Goal: Communication & Community: Answer question/provide support

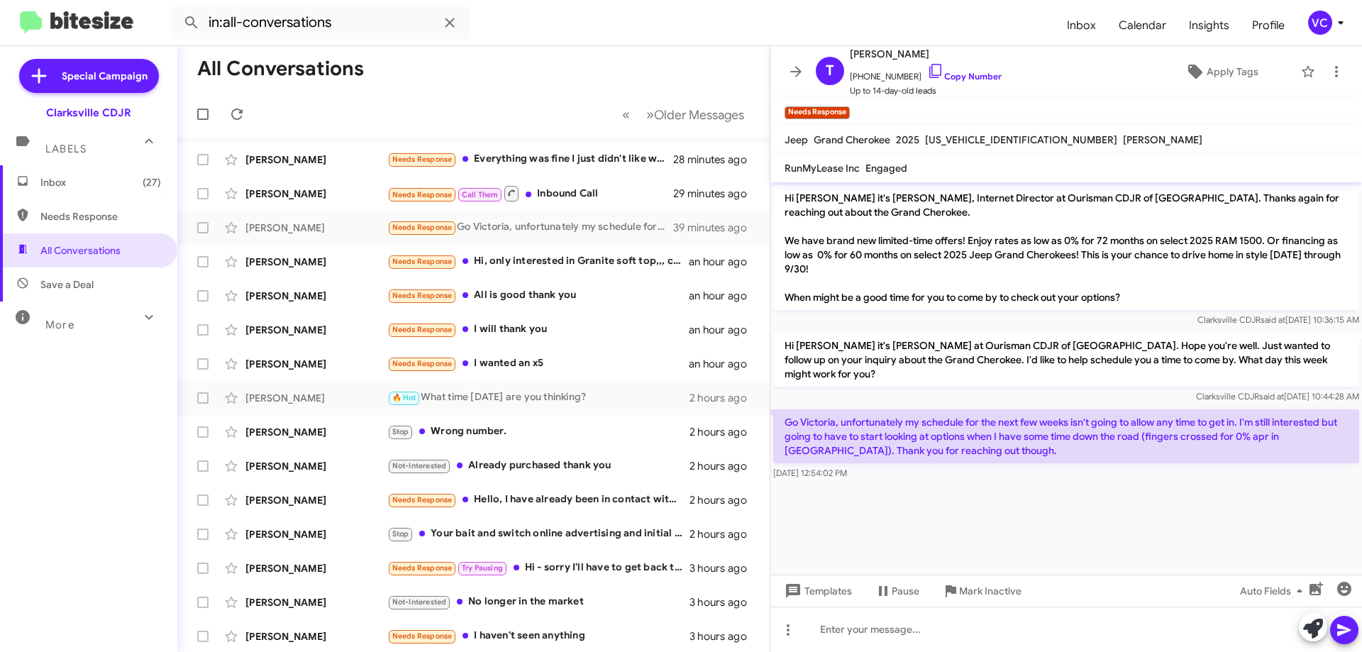
click at [988, 514] on cdk-virtual-scroll-viewport "Hi [PERSON_NAME] it's [PERSON_NAME], Internet Director at Ourisman CDJR of [GEO…" at bounding box center [1066, 378] width 592 height 392
click at [616, 51] on mat-toolbar-row "All Conversations" at bounding box center [473, 68] width 592 height 45
drag, startPoint x: 721, startPoint y: 20, endPoint x: 685, endPoint y: 0, distance: 41.3
click at [721, 19] on form "in:all-conversations" at bounding box center [614, 23] width 884 height 34
click at [931, 515] on cdk-virtual-scroll-viewport "Hi [PERSON_NAME] it's [PERSON_NAME], Internet Director at Ourisman CDJR of [GEO…" at bounding box center [1066, 378] width 592 height 392
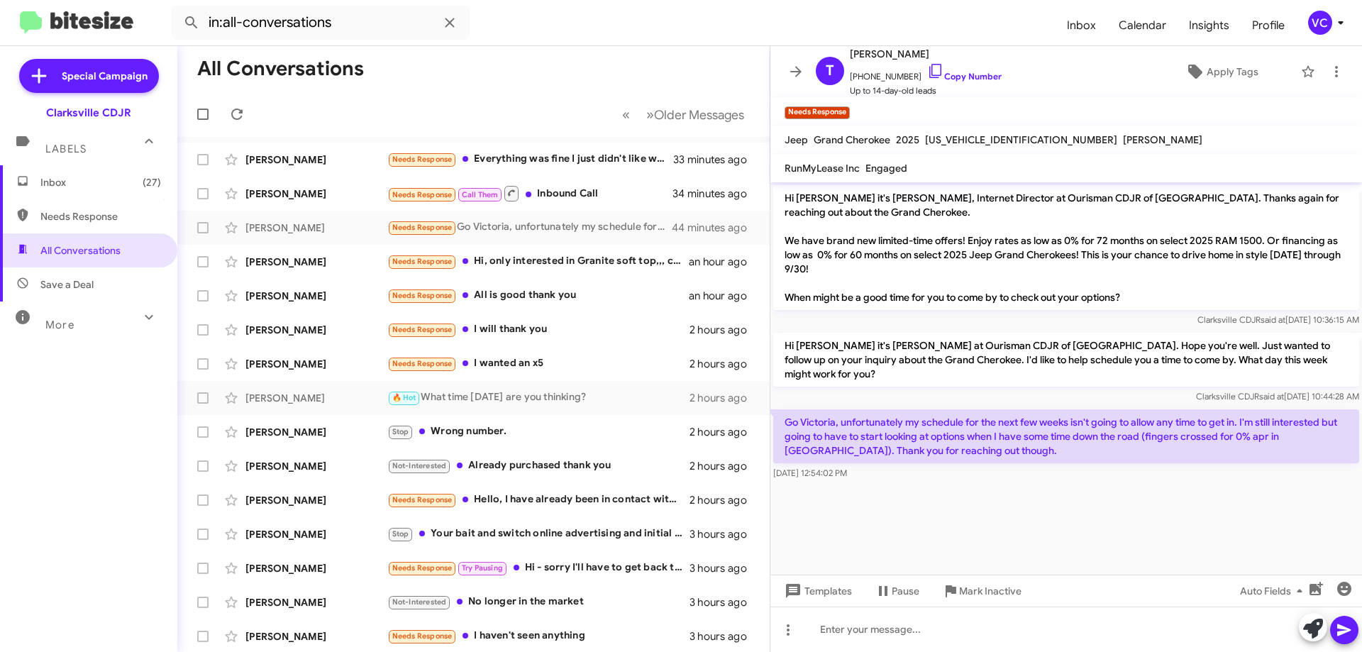
click at [994, 510] on cdk-virtual-scroll-viewport "Hi [PERSON_NAME] it's [PERSON_NAME], Internet Director at Ourisman CDJR of [GEO…" at bounding box center [1066, 378] width 592 height 392
click at [989, 327] on div "Hi [PERSON_NAME] it's [PERSON_NAME], Internet Director at Ourisman CDJR of [GEO…" at bounding box center [1066, 256] width 592 height 148
click at [1004, 540] on cdk-virtual-scroll-viewport "Hi [PERSON_NAME] it's [PERSON_NAME], Internet Director at Ourisman CDJR of [GEO…" at bounding box center [1066, 378] width 592 height 392
click at [983, 536] on cdk-virtual-scroll-viewport "Hi [PERSON_NAME] it's [PERSON_NAME], Internet Director at Ourisman CDJR of [GEO…" at bounding box center [1066, 378] width 592 height 392
click at [986, 509] on cdk-virtual-scroll-viewport "Hi [PERSON_NAME] it's [PERSON_NAME], Internet Director at Ourisman CDJR of [GEO…" at bounding box center [1066, 378] width 592 height 392
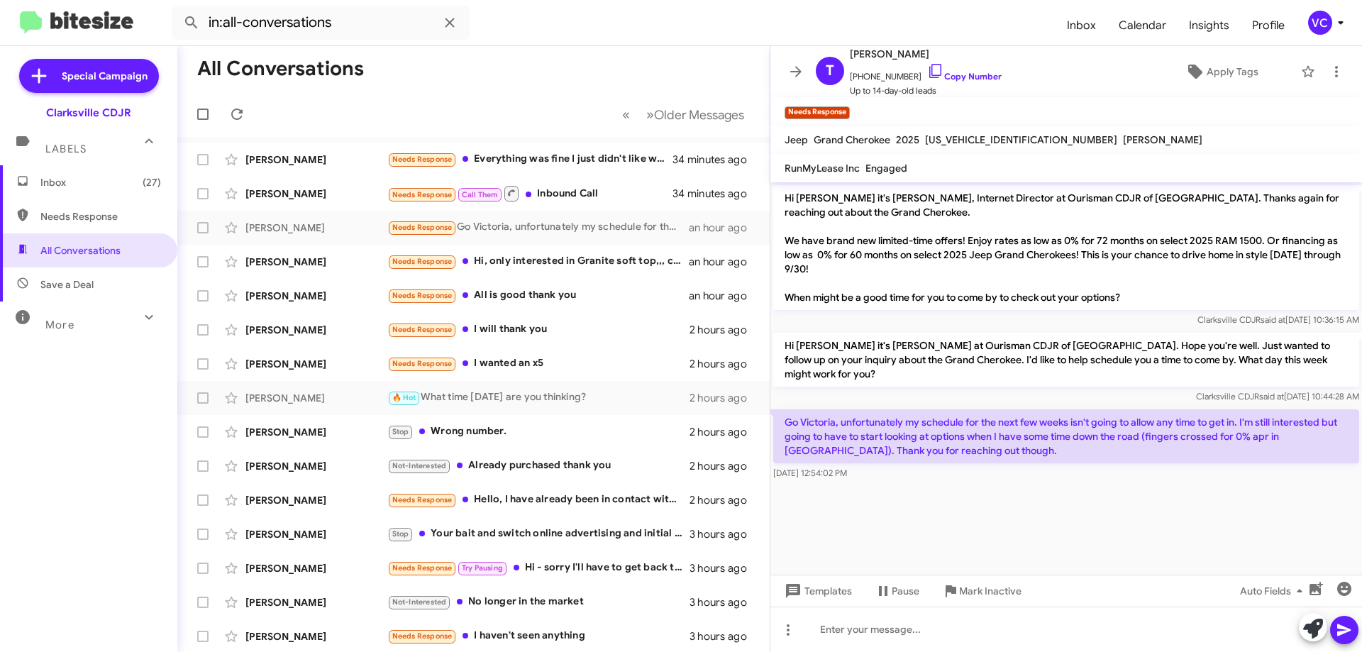
click at [990, 509] on cdk-virtual-scroll-viewport "Hi [PERSON_NAME] it's [PERSON_NAME], Internet Director at Ourisman CDJR of [GEO…" at bounding box center [1066, 378] width 592 height 392
click at [994, 509] on cdk-virtual-scroll-viewport "Hi [PERSON_NAME] it's [PERSON_NAME], Internet Director at Ourisman CDJR of [GEO…" at bounding box center [1066, 378] width 592 height 392
click at [1003, 501] on cdk-virtual-scroll-viewport "Hi [PERSON_NAME] it's [PERSON_NAME], Internet Director at Ourisman CDJR of [GEO…" at bounding box center [1066, 378] width 592 height 392
click at [979, 303] on p "Hi [PERSON_NAME] it's [PERSON_NAME], Internet Director at Ourisman CDJR of [GEO…" at bounding box center [1066, 247] width 586 height 125
drag, startPoint x: 1021, startPoint y: 537, endPoint x: 1023, endPoint y: 513, distance: 24.2
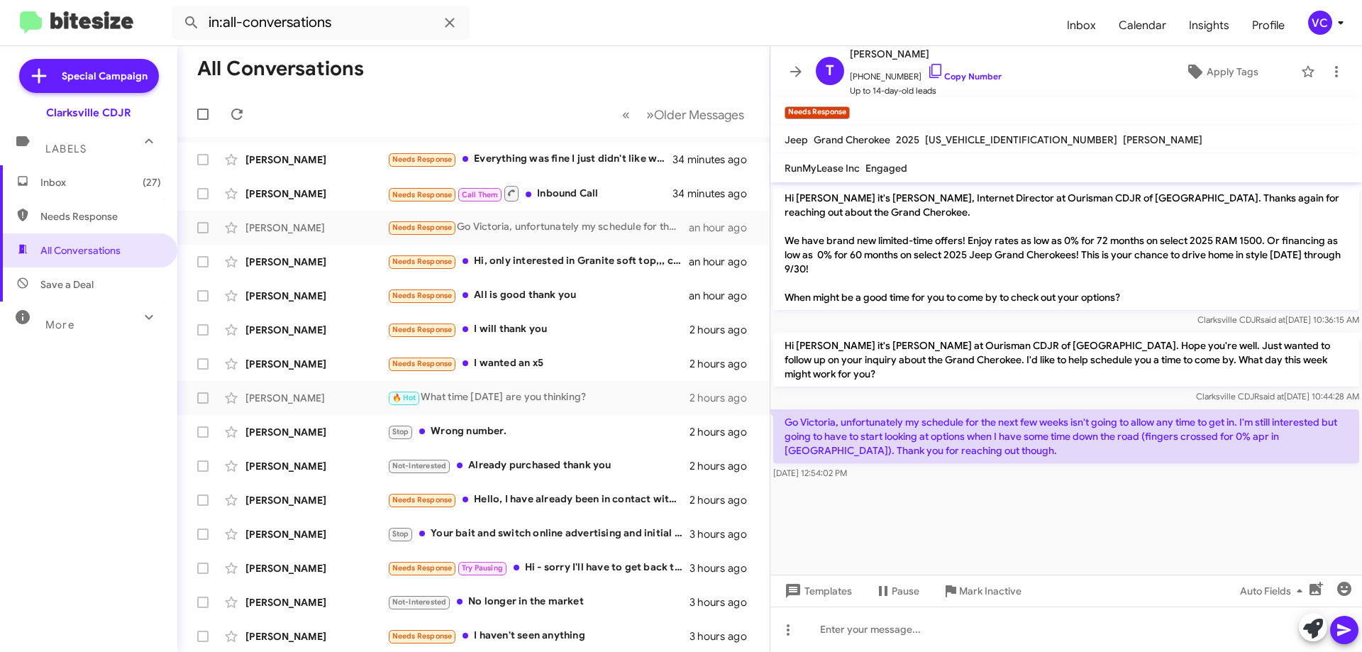
click at [1021, 533] on cdk-virtual-scroll-viewport "Hi [PERSON_NAME] it's [PERSON_NAME], Internet Director at Ourisman CDJR of [GEO…" at bounding box center [1066, 378] width 592 height 392
drag, startPoint x: 869, startPoint y: 421, endPoint x: 1197, endPoint y: 419, distance: 327.7
click at [1155, 416] on p "Go Victoria, unfortunately my schedule for the next few weeks isn't going to al…" at bounding box center [1066, 436] width 586 height 54
click at [1207, 484] on cdk-virtual-scroll-viewport "Hi [PERSON_NAME] it's [PERSON_NAME], Internet Director at Ourisman CDJR of [GEO…" at bounding box center [1066, 378] width 592 height 392
click at [1099, 519] on cdk-virtual-scroll-viewport "Hi [PERSON_NAME] it's [PERSON_NAME], Internet Director at Ourisman CDJR of [GEO…" at bounding box center [1066, 378] width 592 height 392
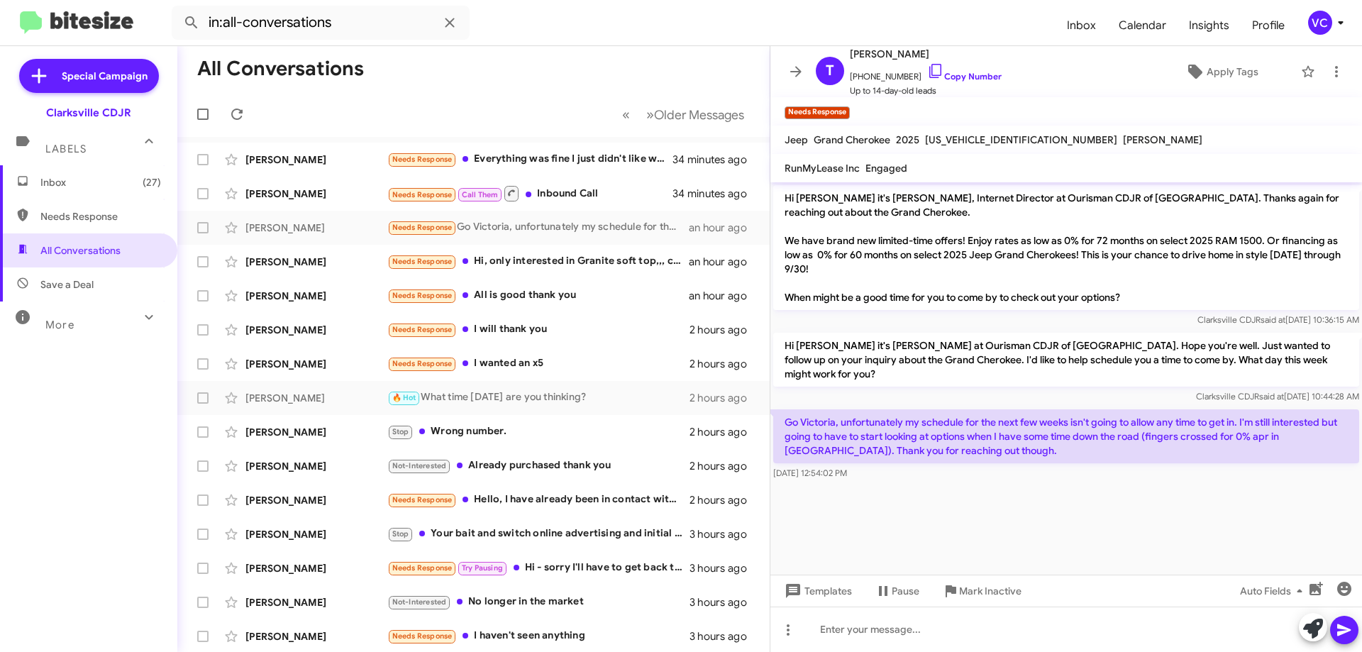
click at [1100, 518] on cdk-virtual-scroll-viewport "Hi [PERSON_NAME] it's [PERSON_NAME], Internet Director at Ourisman CDJR of [GEO…" at bounding box center [1066, 378] width 592 height 392
click at [1102, 518] on cdk-virtual-scroll-viewport "Hi [PERSON_NAME] it's [PERSON_NAME], Internet Director at Ourisman CDJR of [GEO…" at bounding box center [1066, 378] width 592 height 392
click at [1019, 505] on cdk-virtual-scroll-viewport "Hi [PERSON_NAME] it's [PERSON_NAME], Internet Director at Ourisman CDJR of [GEO…" at bounding box center [1066, 378] width 592 height 392
drag, startPoint x: 1131, startPoint y: 420, endPoint x: 1299, endPoint y: 424, distance: 168.2
click at [1299, 424] on p "Go Victoria, unfortunately my schedule for the next few weeks isn't going to al…" at bounding box center [1066, 436] width 586 height 54
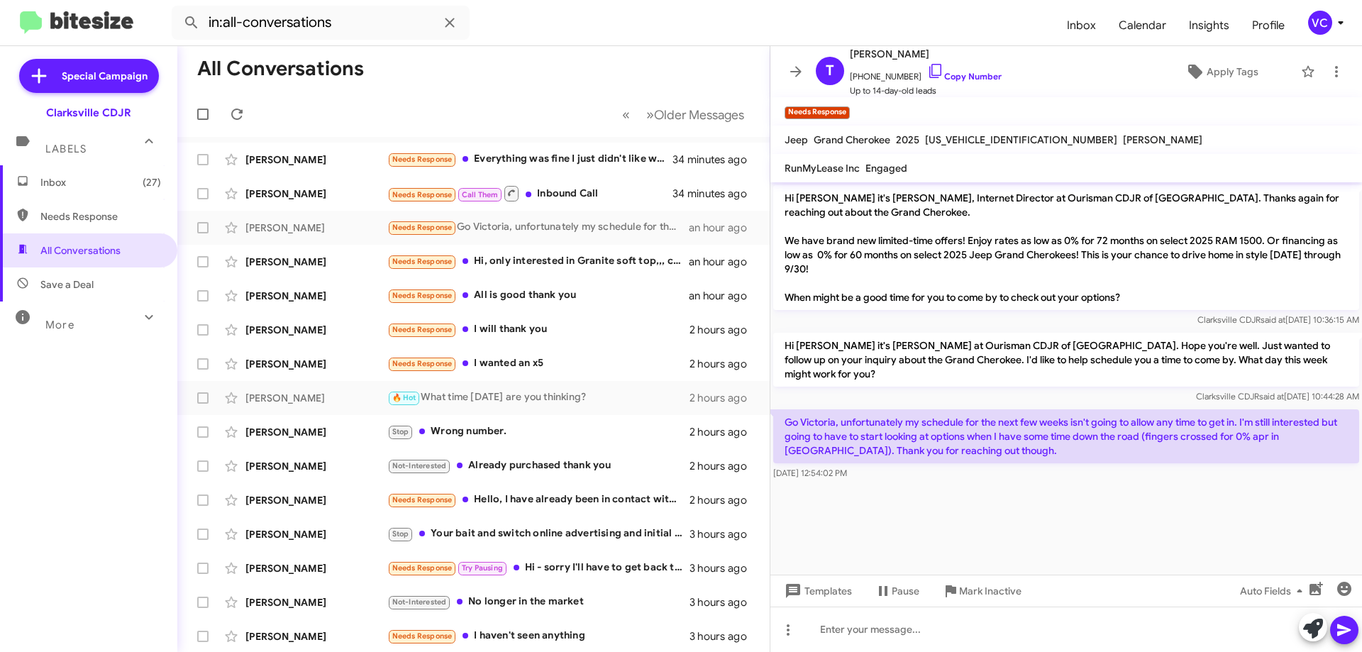
click at [1236, 526] on cdk-virtual-scroll-viewport "Hi [PERSON_NAME] it's [PERSON_NAME], Internet Director at Ourisman CDJR of [GEO…" at bounding box center [1066, 378] width 592 height 392
click at [982, 530] on cdk-virtual-scroll-viewport "Hi [PERSON_NAME] it's [PERSON_NAME], Internet Director at Ourisman CDJR of [GEO…" at bounding box center [1066, 378] width 592 height 392
drag, startPoint x: 982, startPoint y: 530, endPoint x: 985, endPoint y: 501, distance: 28.5
click at [982, 528] on cdk-virtual-scroll-viewport "Hi [PERSON_NAME] it's [PERSON_NAME], Internet Director at Ourisman CDJR of [GEO…" at bounding box center [1066, 378] width 592 height 392
click at [992, 287] on p "Hi [PERSON_NAME] it's [PERSON_NAME], Internet Director at Ourisman CDJR of [GEO…" at bounding box center [1066, 247] width 586 height 125
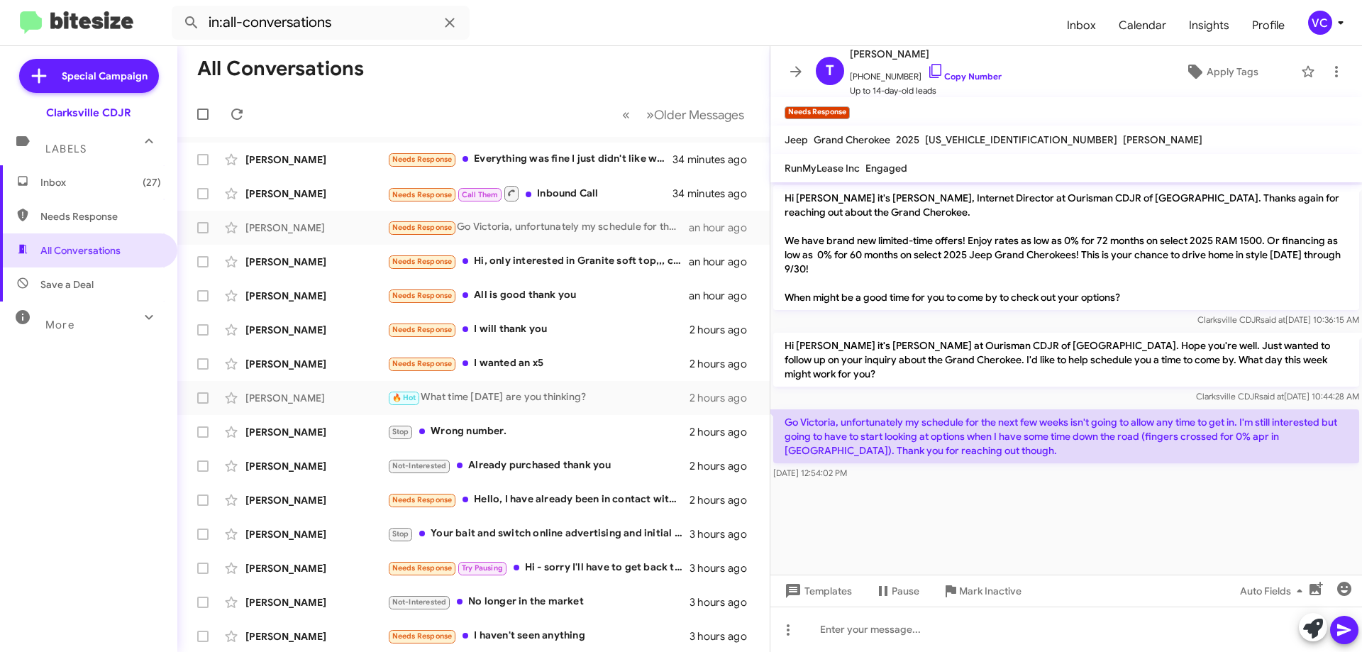
click at [1029, 509] on cdk-virtual-scroll-viewport "Hi [PERSON_NAME] it's [PERSON_NAME], Internet Director at Ourisman CDJR of [GEO…" at bounding box center [1066, 378] width 592 height 392
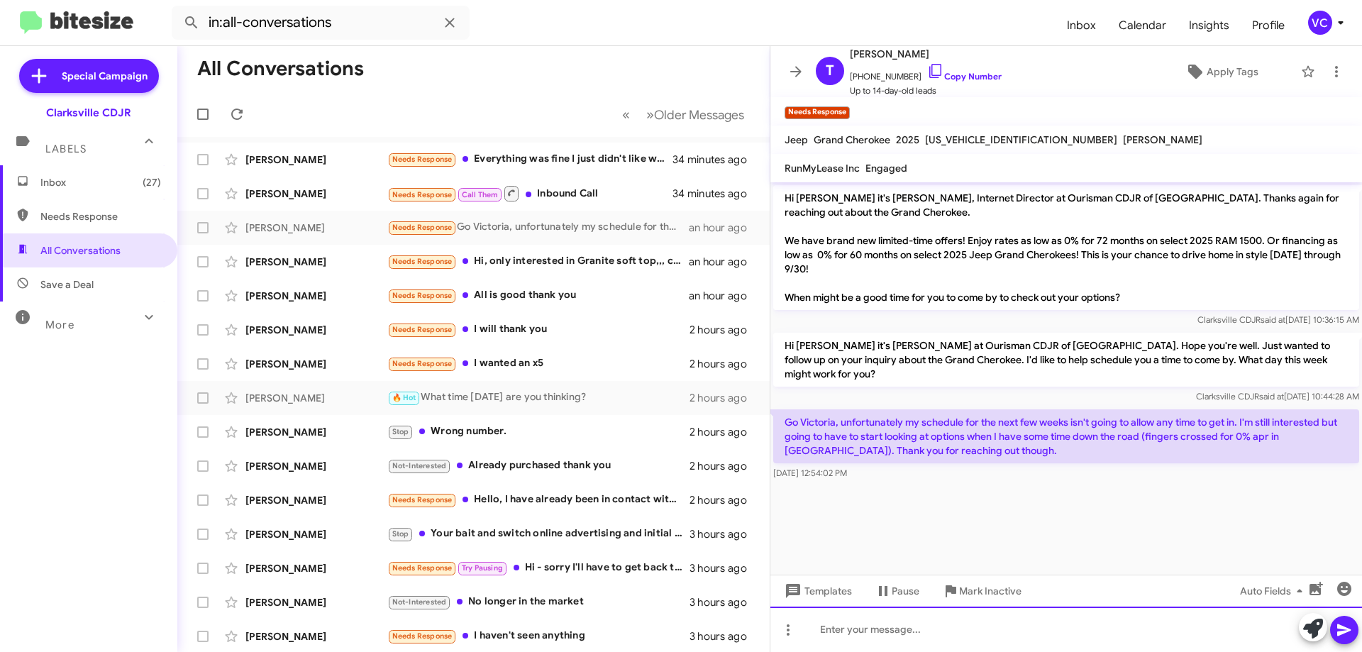
click at [923, 620] on div at bounding box center [1066, 628] width 592 height 45
drag, startPoint x: 1102, startPoint y: 624, endPoint x: 1112, endPoint y: 628, distance: 10.5
click at [1104, 624] on div "The Jeep Grand Cherokee L is offering 0%." at bounding box center [1066, 628] width 592 height 45
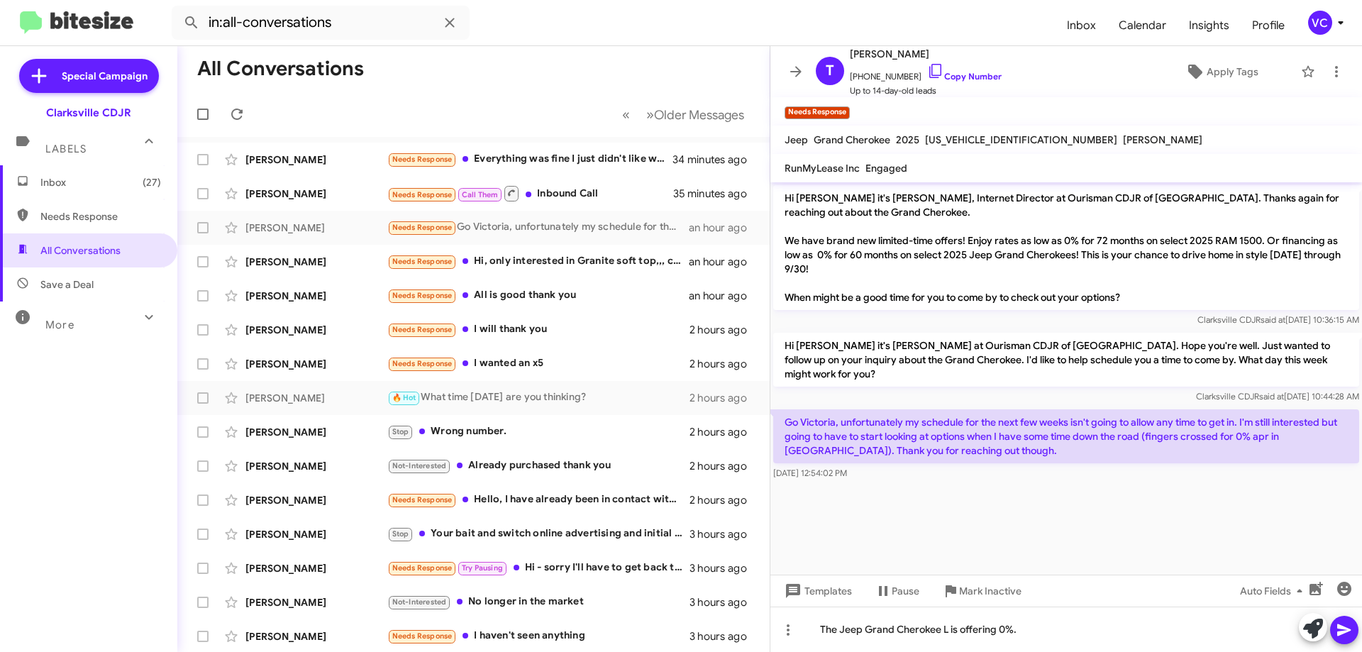
click at [1341, 631] on icon at bounding box center [1343, 630] width 13 height 12
click at [895, 513] on cdk-virtual-scroll-viewport "Hi [PERSON_NAME] it's [PERSON_NAME], Internet Director at Ourisman CDJR of [GEO…" at bounding box center [1066, 378] width 592 height 392
click at [336, 161] on div "[PERSON_NAME]" at bounding box center [316, 160] width 142 height 14
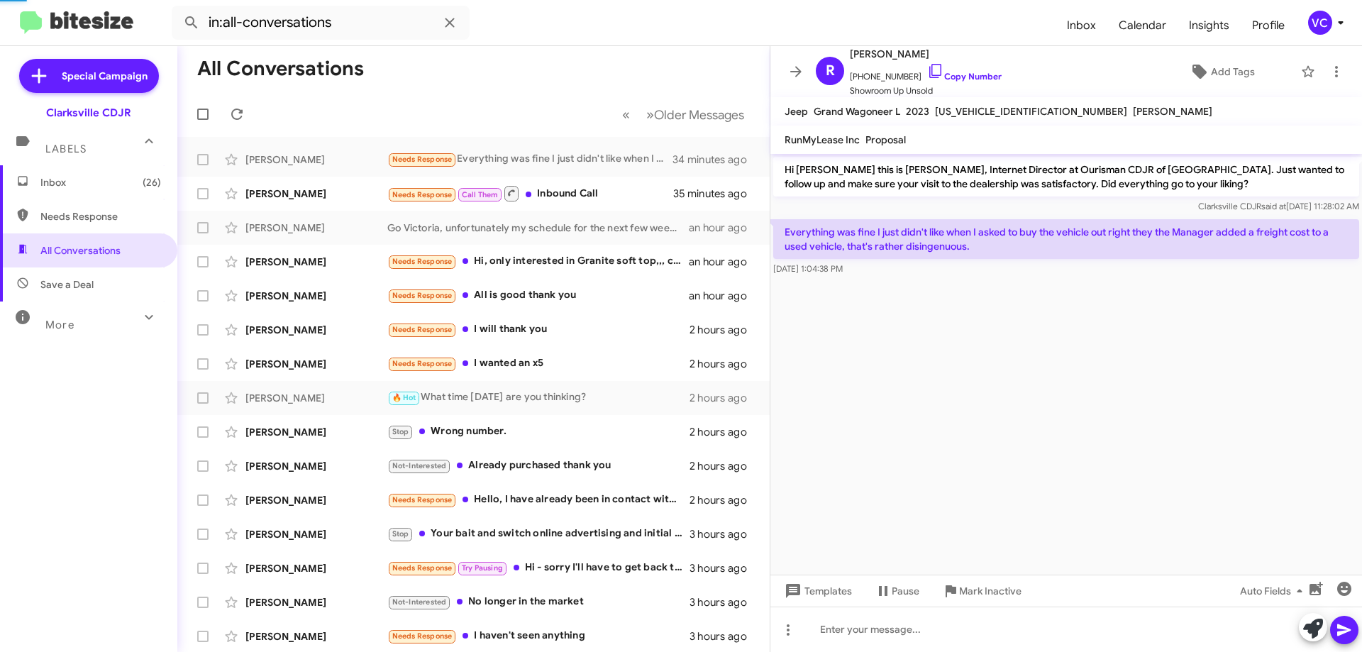
click at [592, 50] on mat-toolbar-row "All Conversations" at bounding box center [473, 68] width 592 height 45
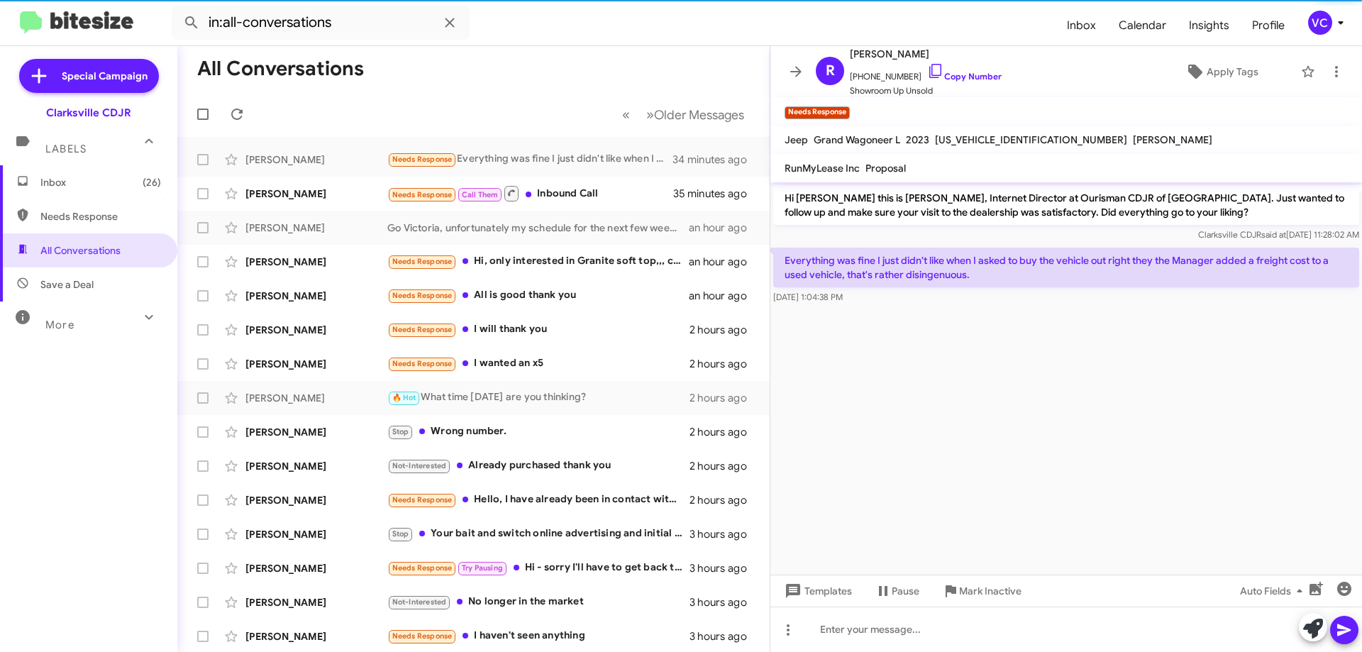
drag, startPoint x: 1026, startPoint y: 471, endPoint x: 916, endPoint y: 390, distance: 136.5
click at [1026, 472] on cdk-virtual-scroll-viewport "Hi [PERSON_NAME] this is [PERSON_NAME], Internet Director at Ourisman CDJR of […" at bounding box center [1066, 378] width 592 height 392
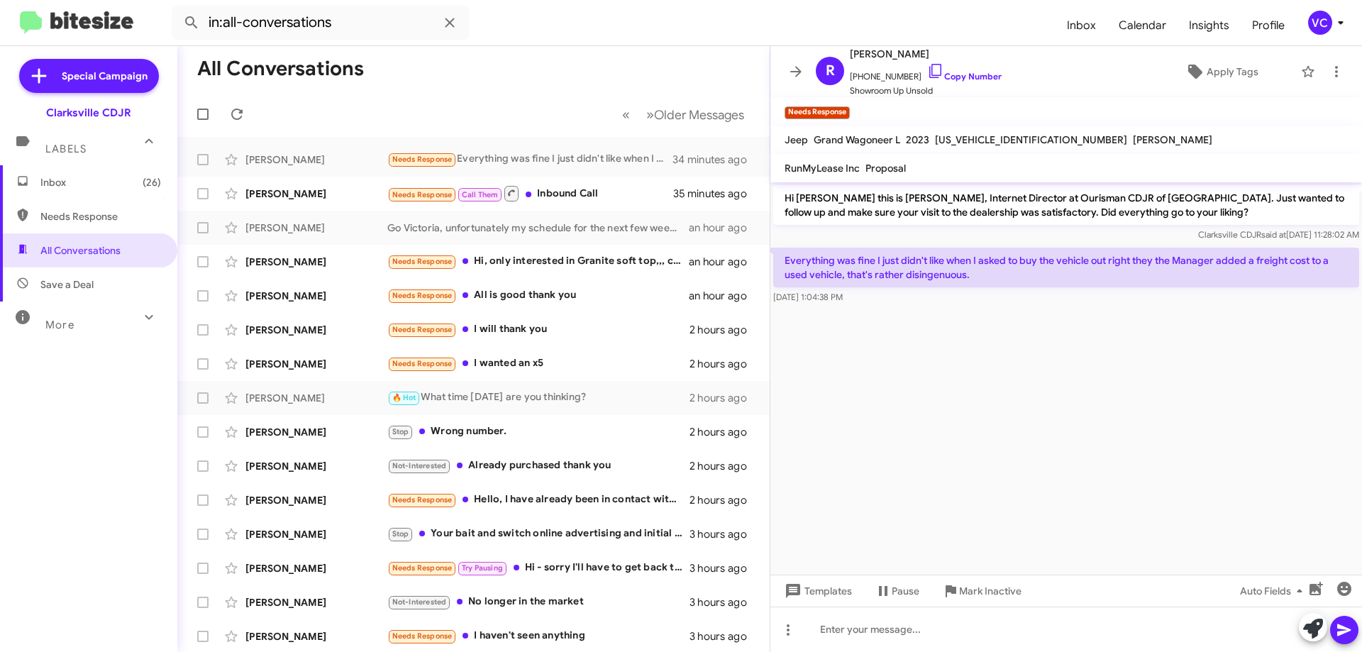
click at [1185, 416] on cdk-virtual-scroll-viewport "Hi [PERSON_NAME] this is [PERSON_NAME], Internet Director at Ourisman CDJR of […" at bounding box center [1066, 378] width 592 height 392
click at [1148, 431] on cdk-virtual-scroll-viewport "Hi [PERSON_NAME] this is [PERSON_NAME], Internet Director at Ourisman CDJR of […" at bounding box center [1066, 378] width 592 height 392
click at [1136, 433] on cdk-virtual-scroll-viewport "Hi [PERSON_NAME] this is [PERSON_NAME], Internet Director at Ourisman CDJR of […" at bounding box center [1066, 378] width 592 height 392
click at [1136, 392] on cdk-virtual-scroll-viewport "Hi [PERSON_NAME] this is [PERSON_NAME], Internet Director at Ourisman CDJR of […" at bounding box center [1066, 378] width 592 height 392
click at [963, 72] on link "Copy Number" at bounding box center [964, 76] width 74 height 11
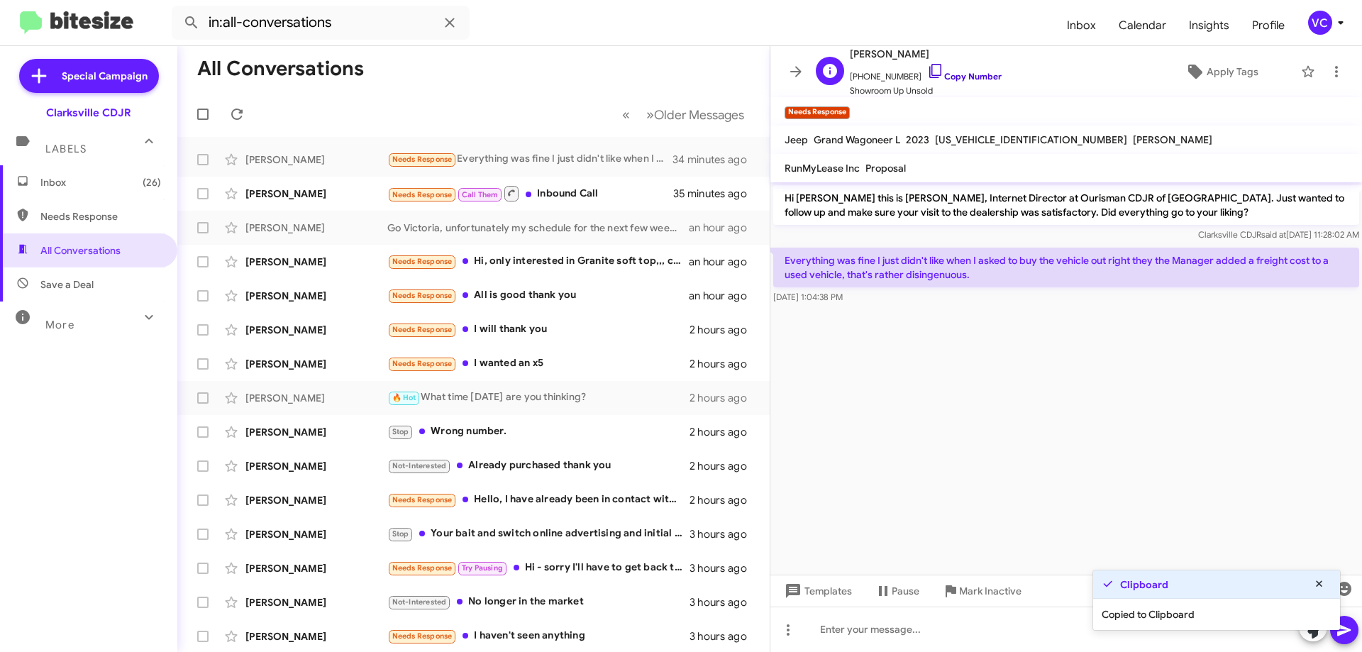
click at [982, 75] on link "Copy Number" at bounding box center [964, 76] width 74 height 11
click at [1023, 424] on cdk-virtual-scroll-viewport "Hi [PERSON_NAME] this is [PERSON_NAME], Internet Director at Ourisman CDJR of […" at bounding box center [1066, 378] width 592 height 392
click at [1160, 369] on cdk-virtual-scroll-viewport "Hi [PERSON_NAME] this is [PERSON_NAME], Internet Director at Ourisman CDJR of […" at bounding box center [1066, 378] width 592 height 392
click at [1166, 372] on cdk-virtual-scroll-viewport "Hi [PERSON_NAME] this is [PERSON_NAME], Internet Director at Ourisman CDJR of […" at bounding box center [1066, 378] width 592 height 392
click at [1162, 399] on cdk-virtual-scroll-viewport "Hi [PERSON_NAME] this is [PERSON_NAME], Internet Director at Ourisman CDJR of […" at bounding box center [1066, 378] width 592 height 392
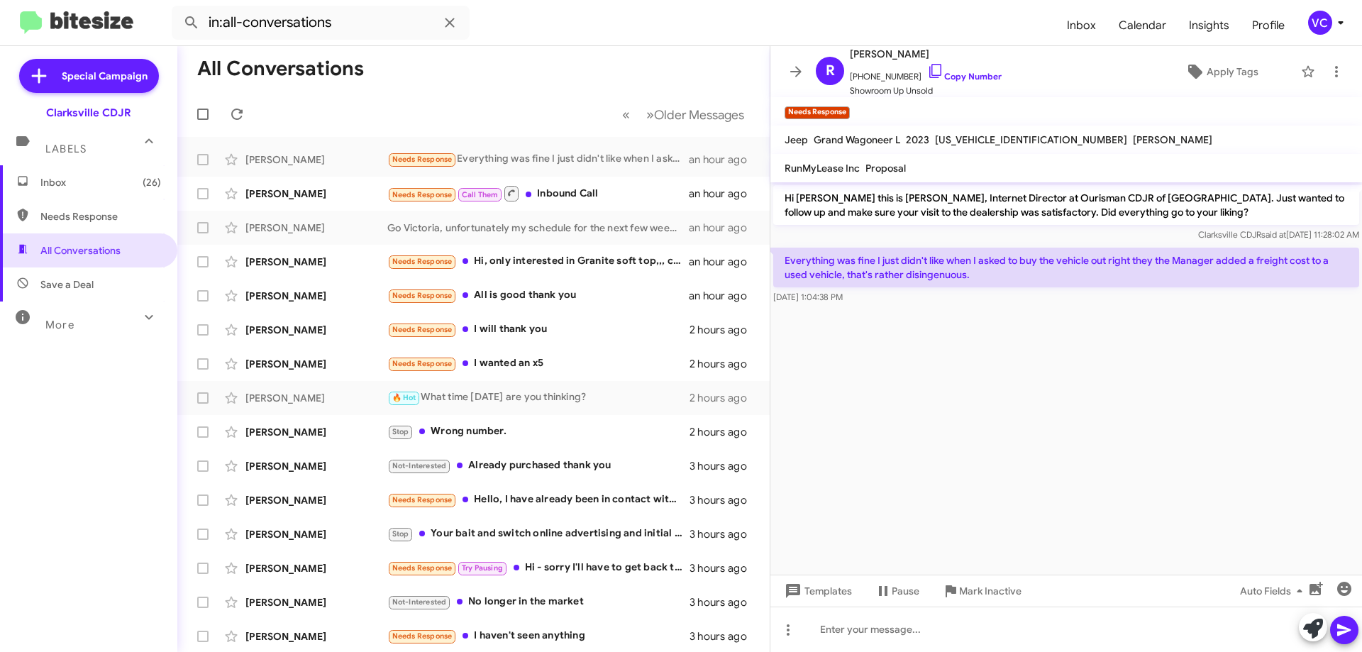
click at [1158, 396] on cdk-virtual-scroll-viewport "Hi [PERSON_NAME] this is [PERSON_NAME], Internet Director at Ourisman CDJR of […" at bounding box center [1066, 378] width 592 height 392
click at [977, 76] on link "Copy Number" at bounding box center [964, 76] width 74 height 11
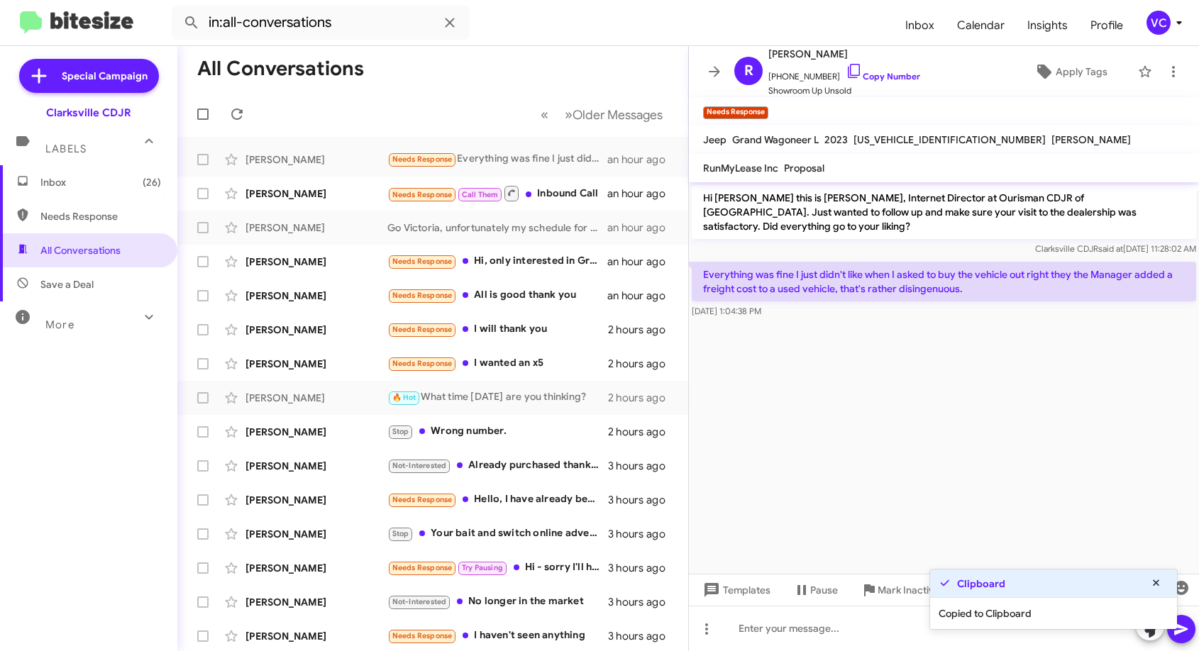
click at [0, 139] on mat-expansion-panel-header "Labels" at bounding box center [88, 142] width 177 height 45
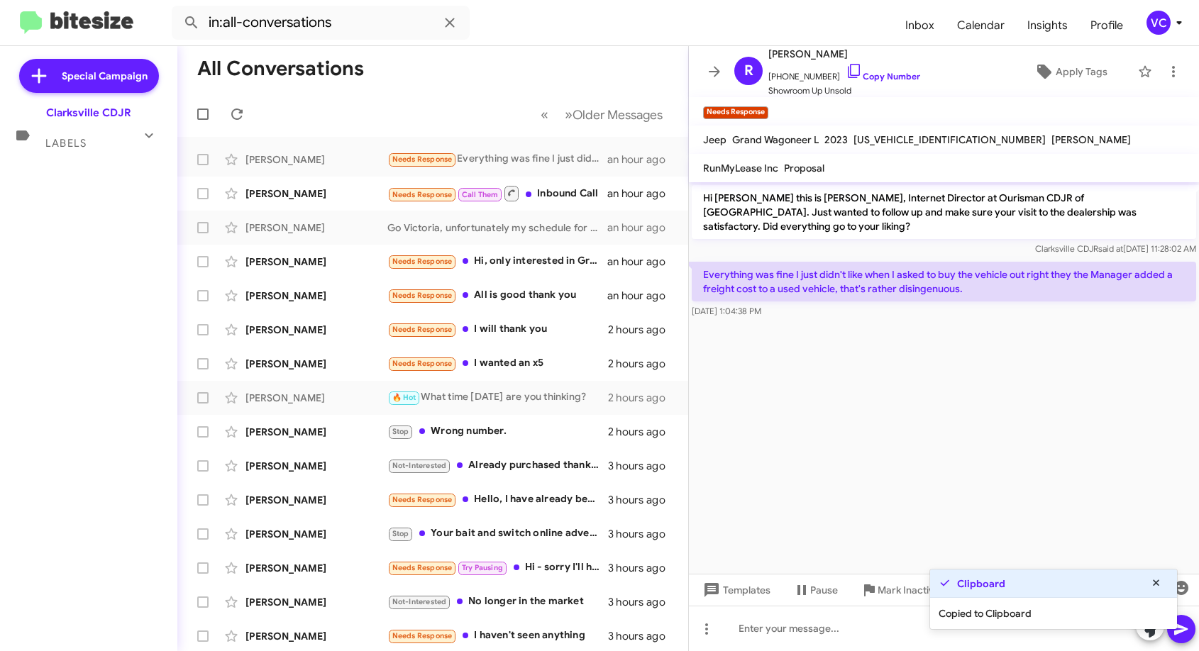
click at [24, 133] on icon at bounding box center [22, 136] width 13 height 10
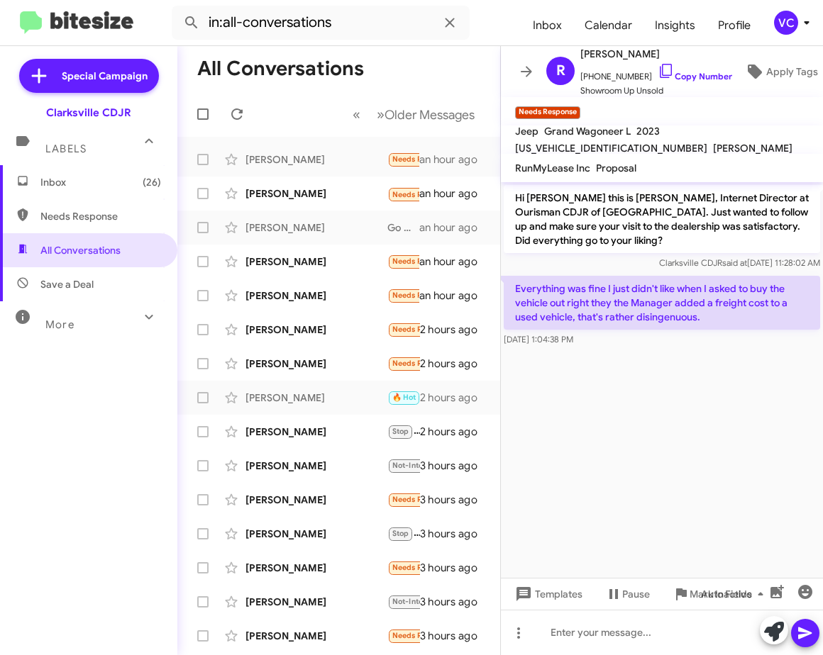
click at [644, 443] on cdk-virtual-scroll-viewport "Hi [PERSON_NAME] this is [PERSON_NAME], Internet Director at Ourisman CDJR of […" at bounding box center [662, 380] width 322 height 396
click at [716, 74] on link "Copy Number" at bounding box center [695, 76] width 74 height 11
click at [728, 451] on cdk-virtual-scroll-viewport "Hi [PERSON_NAME] this is [PERSON_NAME], Internet Director at Ourisman CDJR of […" at bounding box center [662, 380] width 322 height 396
click at [721, 440] on cdk-virtual-scroll-viewport "Hi [PERSON_NAME] this is [PERSON_NAME], Internet Director at Ourisman CDJR of […" at bounding box center [662, 380] width 322 height 396
drag, startPoint x: 741, startPoint y: 445, endPoint x: 763, endPoint y: 431, distance: 27.1
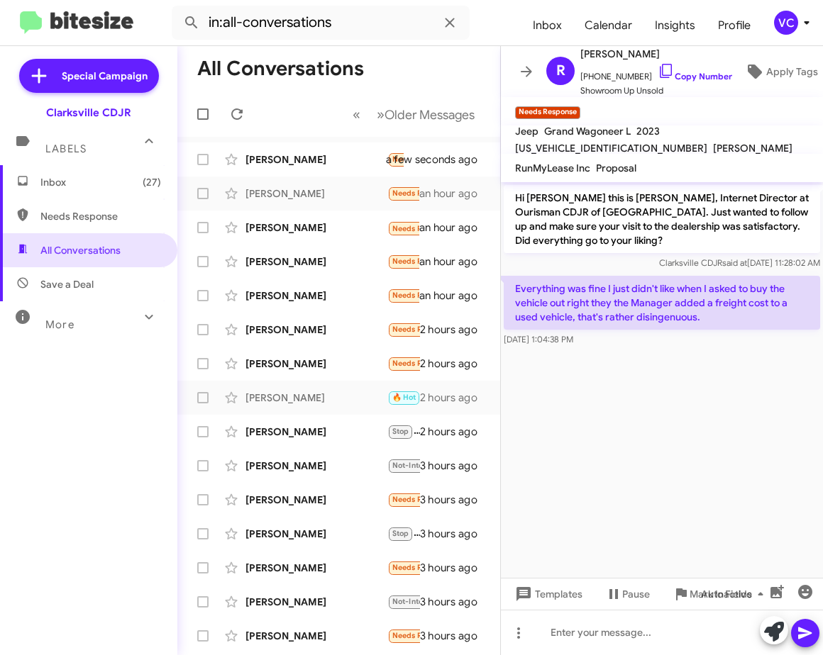
click at [745, 445] on cdk-virtual-scroll-viewport "Hi [PERSON_NAME] this is [PERSON_NAME], Internet Director at Ourisman CDJR of […" at bounding box center [662, 380] width 322 height 396
drag, startPoint x: 628, startPoint y: 458, endPoint x: 638, endPoint y: 462, distance: 10.5
click at [631, 460] on cdk-virtual-scroll-viewport "Hi [PERSON_NAME] this is [PERSON_NAME], Internet Director at Ourisman CDJR of […" at bounding box center [662, 380] width 322 height 396
click at [636, 455] on cdk-virtual-scroll-viewport "Hi [PERSON_NAME] this is [PERSON_NAME], Internet Director at Ourisman CDJR of […" at bounding box center [662, 380] width 322 height 396
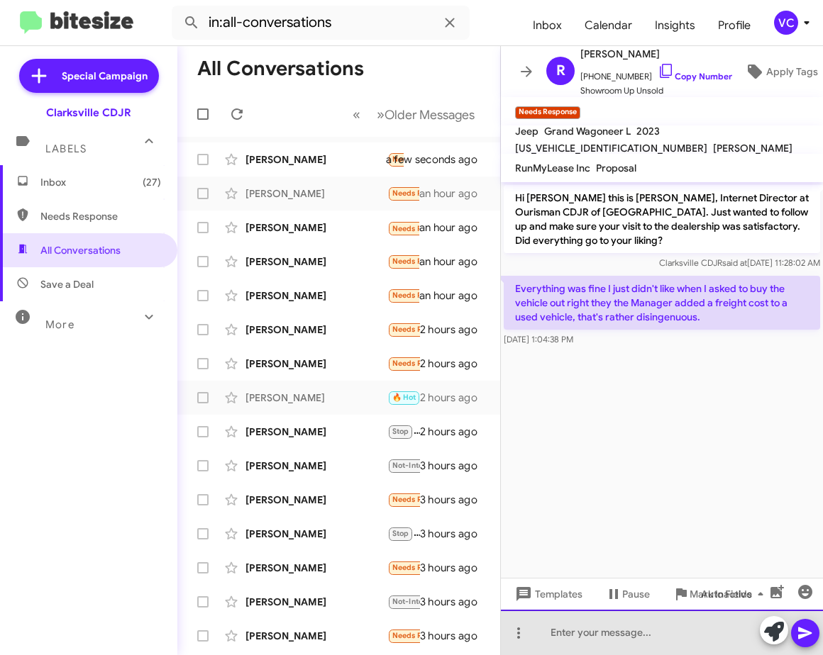
click at [608, 643] on div at bounding box center [662, 632] width 322 height 45
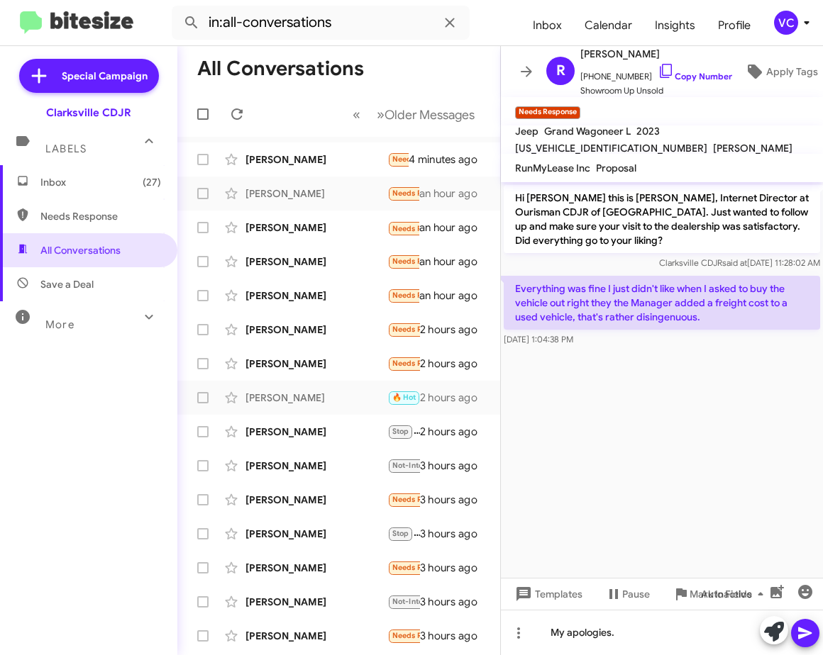
click at [624, 408] on cdk-virtual-scroll-viewport "Hi [PERSON_NAME] this is [PERSON_NAME], Internet Director at Ourisman CDJR of […" at bounding box center [662, 380] width 322 height 396
click at [660, 413] on cdk-virtual-scroll-viewport "Hi [PERSON_NAME] this is [PERSON_NAME], Internet Director at Ourisman CDJR of […" at bounding box center [662, 380] width 322 height 396
drag, startPoint x: 660, startPoint y: 413, endPoint x: 627, endPoint y: 516, distance: 108.8
click at [662, 415] on cdk-virtual-scroll-viewport "Hi [PERSON_NAME] this is [PERSON_NAME], Internet Director at Ourisman CDJR of […" at bounding box center [662, 380] width 322 height 396
drag, startPoint x: 639, startPoint y: 649, endPoint x: 648, endPoint y: 645, distance: 9.5
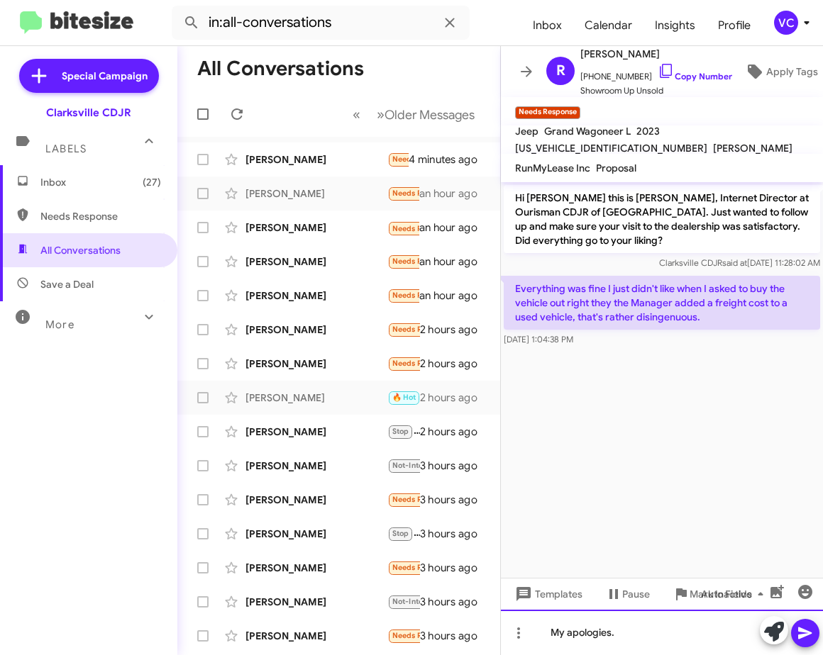
click at [644, 646] on div "My apologies." at bounding box center [662, 632] width 322 height 45
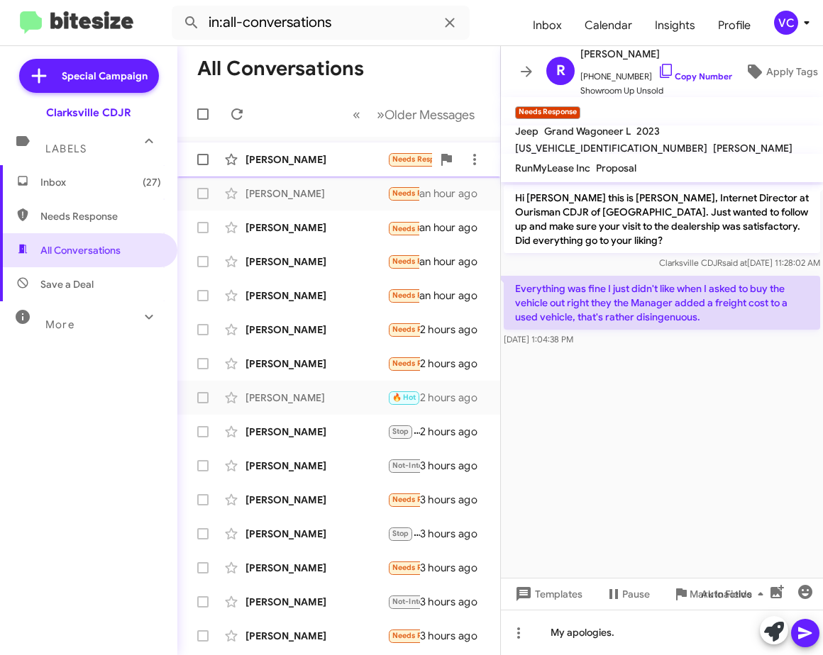
click at [331, 153] on div "[PERSON_NAME]" at bounding box center [316, 160] width 142 height 14
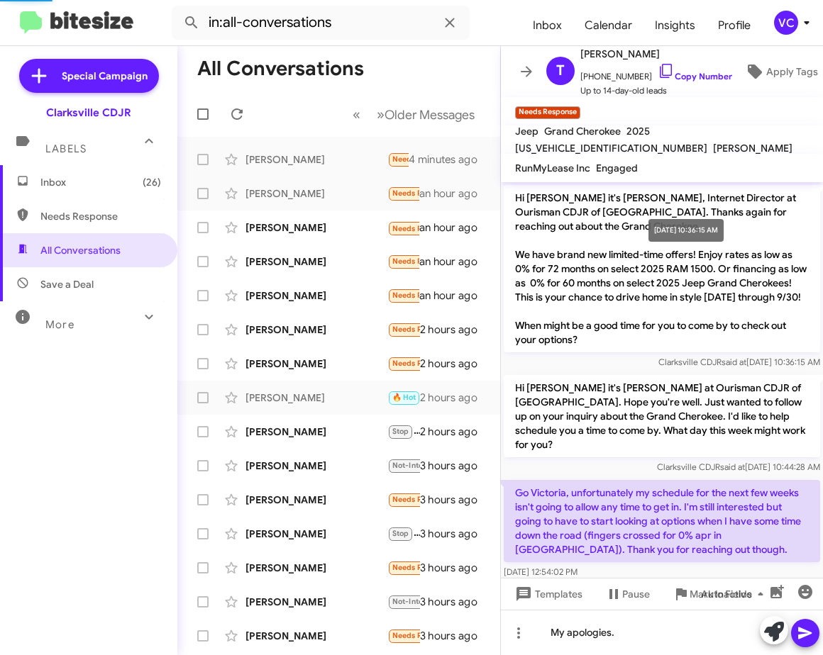
scroll to position [118, 0]
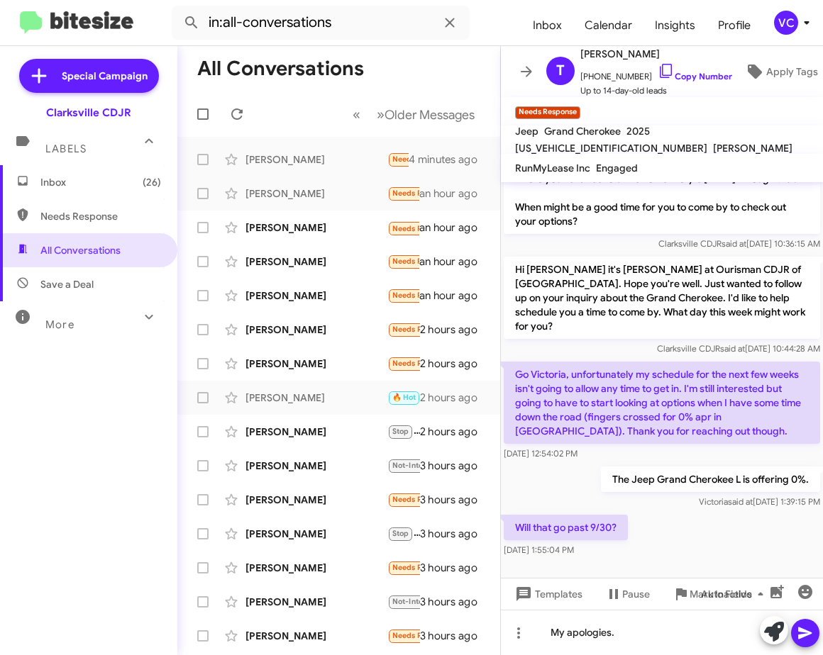
click at [689, 545] on div "Will that go past 9/30? [DATE] 1:55:04 PM" at bounding box center [662, 536] width 322 height 48
click at [692, 535] on div "Will that go past 9/30? [DATE] 1:55:04 PM" at bounding box center [662, 536] width 322 height 48
click at [716, 436] on p "Go Victoria, unfortunately my schedule for the next few weeks isn't going to al…" at bounding box center [662, 403] width 316 height 82
click at [650, 554] on div "Will that go past 9/30? [DATE] 1:55:04 PM" at bounding box center [662, 536] width 322 height 48
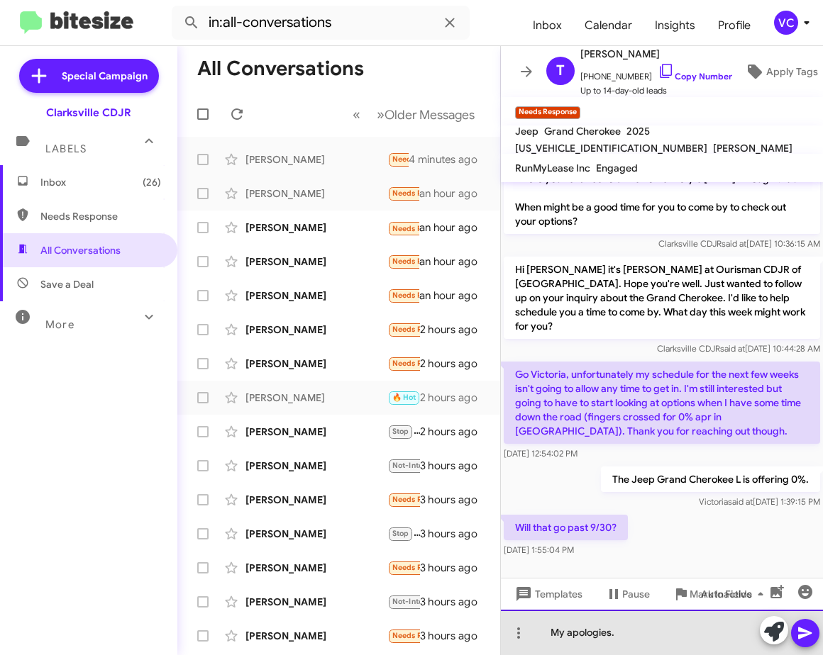
click at [564, 636] on div "My apologies." at bounding box center [662, 632] width 322 height 45
drag, startPoint x: 658, startPoint y: 632, endPoint x: 534, endPoint y: 643, distance: 123.9
click at [534, 643] on div "My apologies." at bounding box center [662, 632] width 322 height 45
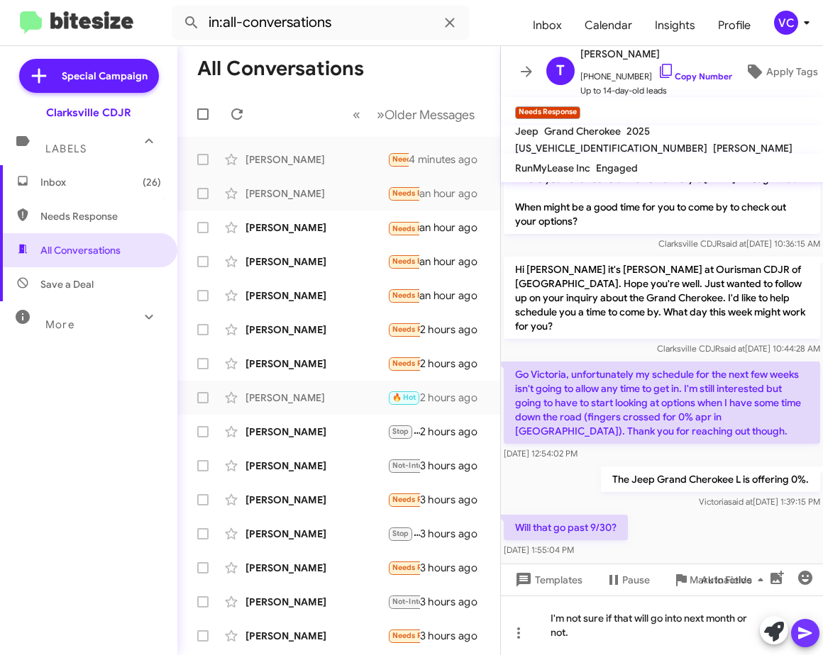
click at [813, 635] on button at bounding box center [805, 633] width 28 height 28
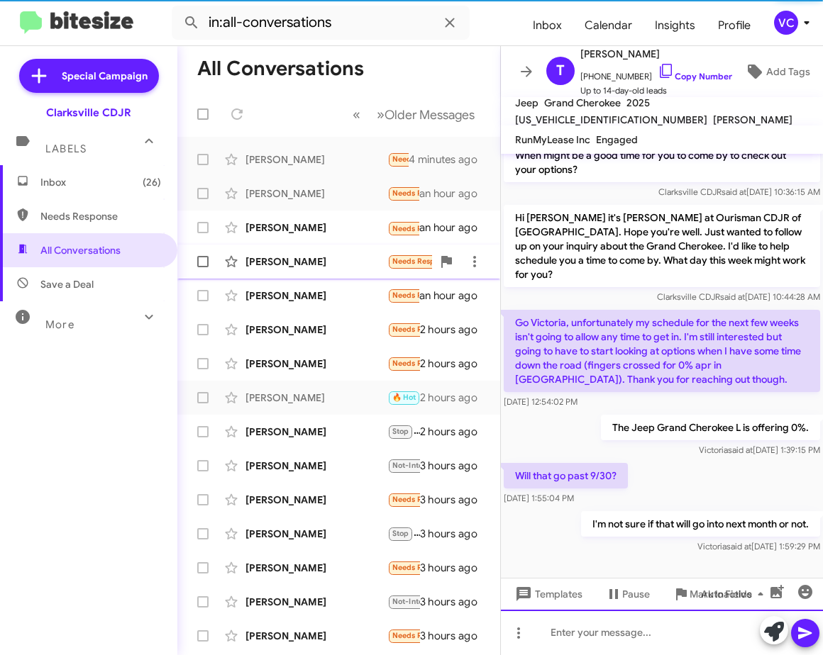
scroll to position [142, 0]
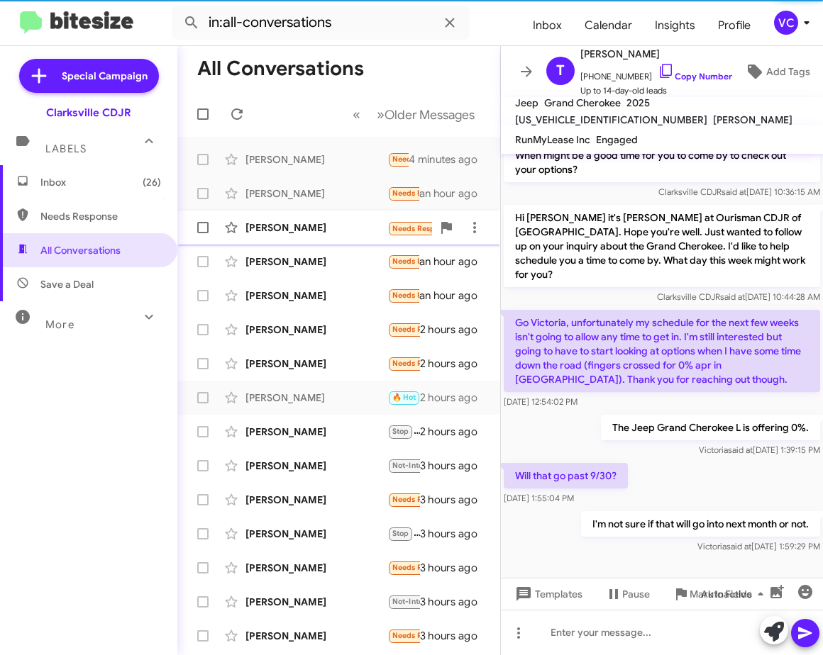
click at [291, 221] on div "[PERSON_NAME]" at bounding box center [316, 228] width 142 height 14
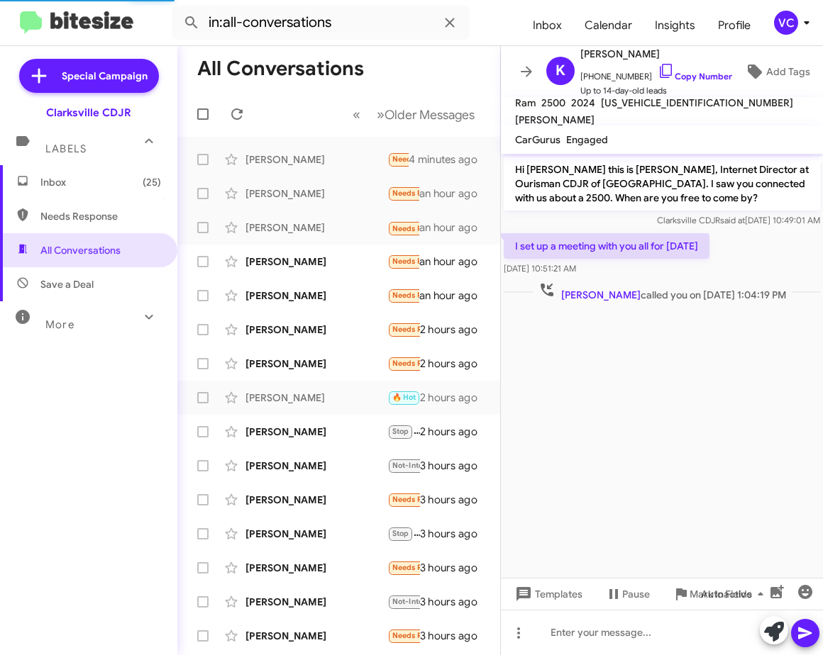
click at [661, 390] on cdk-virtual-scroll-viewport "Hi [PERSON_NAME] this is [PERSON_NAME], Internet Director at Ourisman CDJR of […" at bounding box center [662, 366] width 322 height 424
click at [797, 205] on p "Hi [PERSON_NAME] this is [PERSON_NAME], Internet Director at Ourisman CDJR of […" at bounding box center [662, 184] width 316 height 54
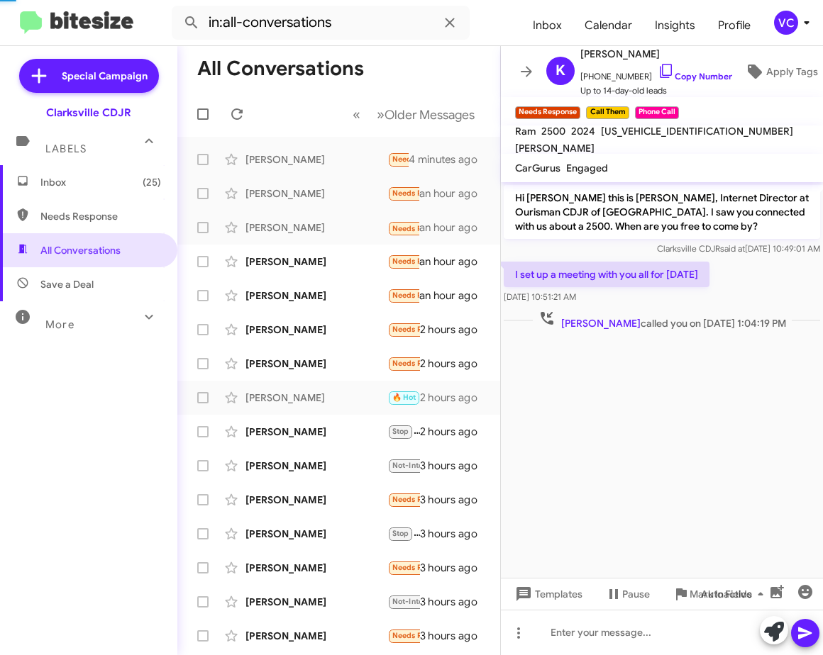
click at [745, 421] on cdk-virtual-scroll-viewport "Hi [PERSON_NAME] this is [PERSON_NAME], Internet Director at Ourisman CDJR of […" at bounding box center [662, 380] width 322 height 396
click at [687, 400] on cdk-virtual-scroll-viewport "Hi [PERSON_NAME] this is [PERSON_NAME], Internet Director at Ourisman CDJR of […" at bounding box center [662, 380] width 322 height 396
drag, startPoint x: 688, startPoint y: 398, endPoint x: 737, endPoint y: 289, distance: 119.1
click at [688, 393] on cdk-virtual-scroll-viewport "Hi [PERSON_NAME] this is [PERSON_NAME], Internet Director at Ourisman CDJR of […" at bounding box center [662, 380] width 322 height 396
click at [759, 267] on div "I set up a meeting with you all for [DATE] 10:51:21 AM" at bounding box center [662, 283] width 322 height 48
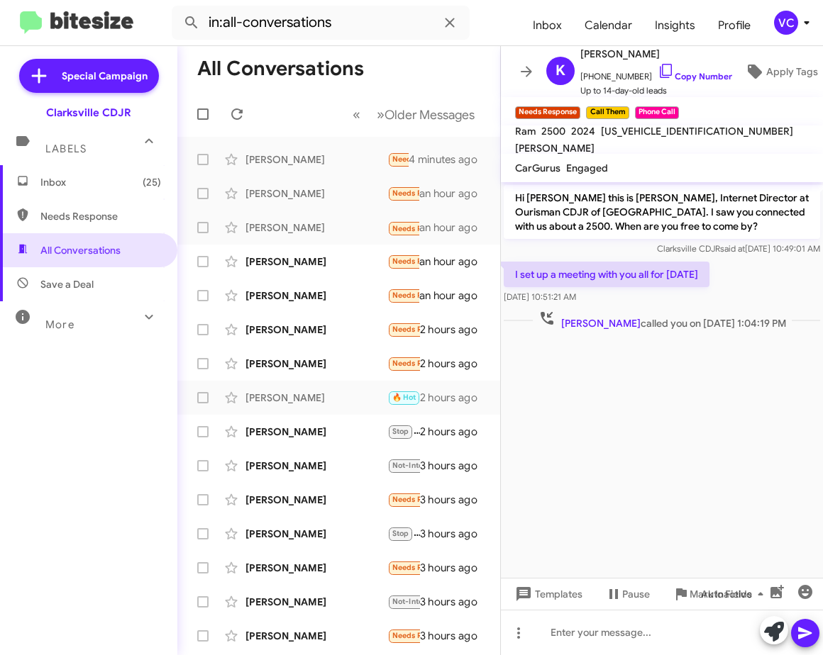
click at [735, 419] on cdk-virtual-scroll-viewport "Hi [PERSON_NAME] this is [PERSON_NAME], Internet Director at Ourisman CDJR of […" at bounding box center [662, 380] width 322 height 396
click at [694, 71] on link "Copy Number" at bounding box center [695, 76] width 74 height 11
click at [764, 457] on cdk-virtual-scroll-viewport "Hi [PERSON_NAME] this is [PERSON_NAME], Internet Director at Ourisman CDJR of […" at bounding box center [662, 380] width 322 height 396
click at [641, 638] on div at bounding box center [662, 632] width 322 height 45
click at [647, 462] on cdk-virtual-scroll-viewport "Hi [PERSON_NAME] this is [PERSON_NAME], Internet Director at Ourisman CDJR of […" at bounding box center [662, 380] width 322 height 396
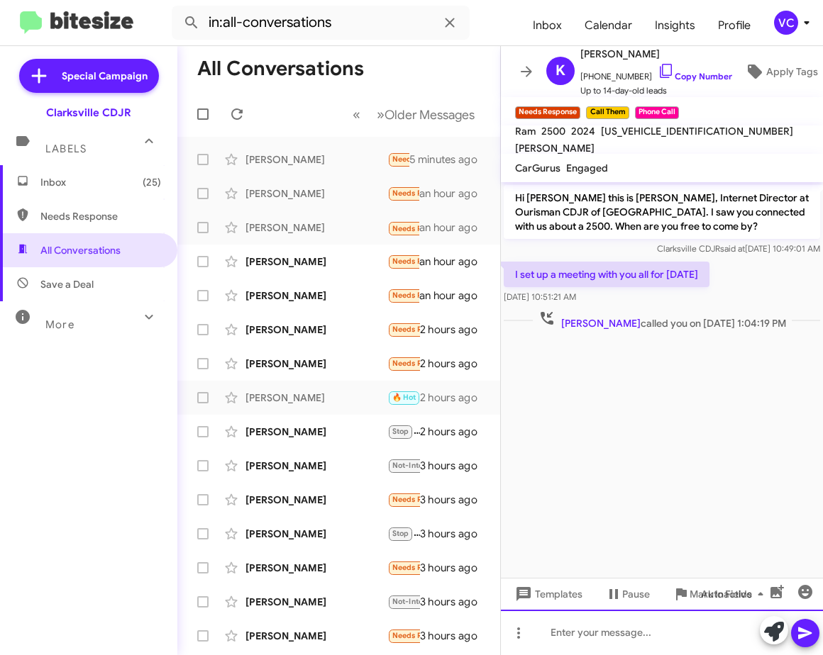
drag, startPoint x: 660, startPoint y: 633, endPoint x: 663, endPoint y: 626, distance: 7.9
click at [660, 632] on div at bounding box center [662, 632] width 322 height 45
click at [805, 633] on icon at bounding box center [804, 634] width 13 height 12
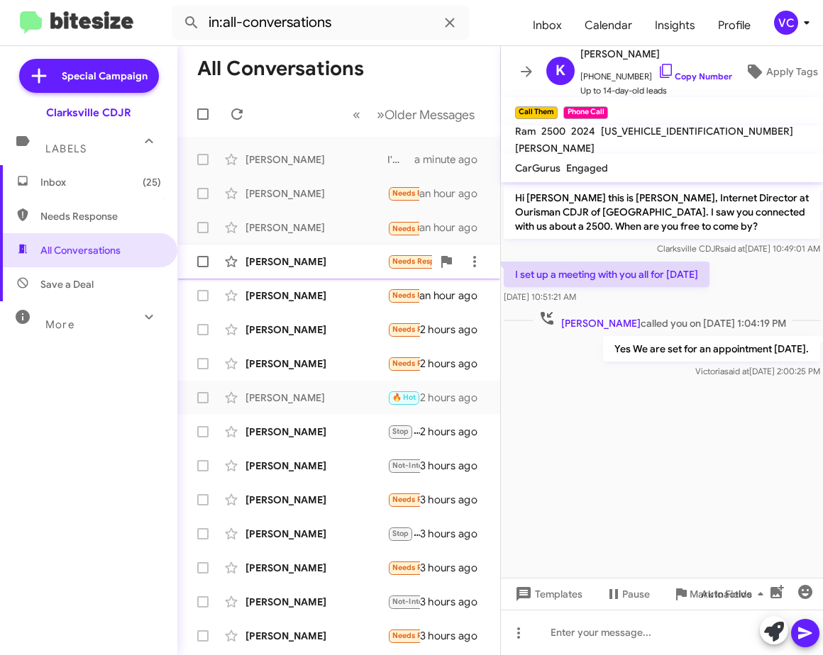
click at [272, 256] on div "[PERSON_NAME]" at bounding box center [316, 262] width 142 height 14
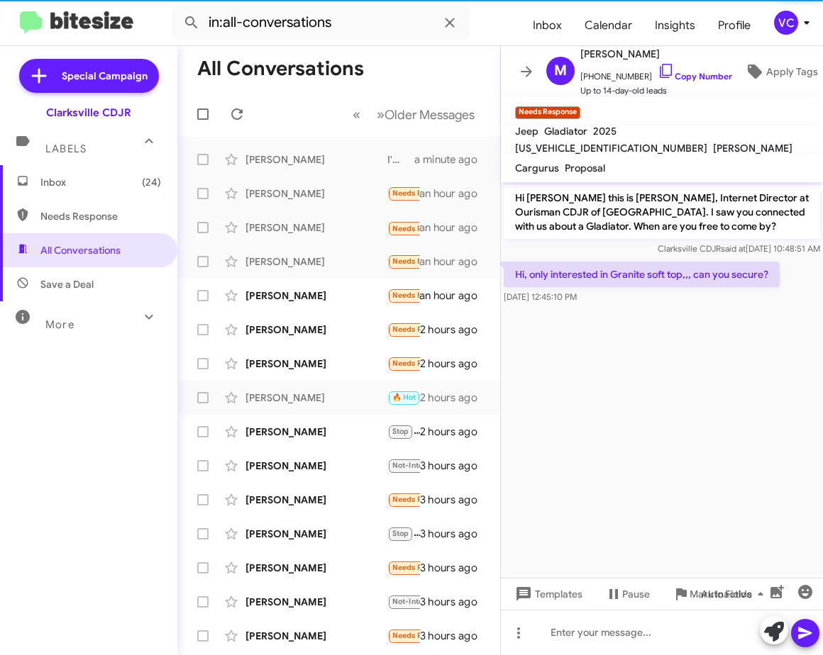
click at [676, 429] on cdk-virtual-scroll-viewport "Hi [PERSON_NAME] this is [PERSON_NAME], Internet Director at Ourisman CDJR of […" at bounding box center [662, 380] width 322 height 396
click at [706, 426] on cdk-virtual-scroll-viewport "Hi [PERSON_NAME] this is [PERSON_NAME], Internet Director at Ourisman CDJR of […" at bounding box center [662, 380] width 322 height 396
click at [692, 71] on link "Copy Number" at bounding box center [695, 76] width 74 height 11
click at [677, 432] on cdk-virtual-scroll-viewport "Hi [PERSON_NAME] this is [PERSON_NAME], Internet Director at Ourisman CDJR of […" at bounding box center [662, 380] width 322 height 396
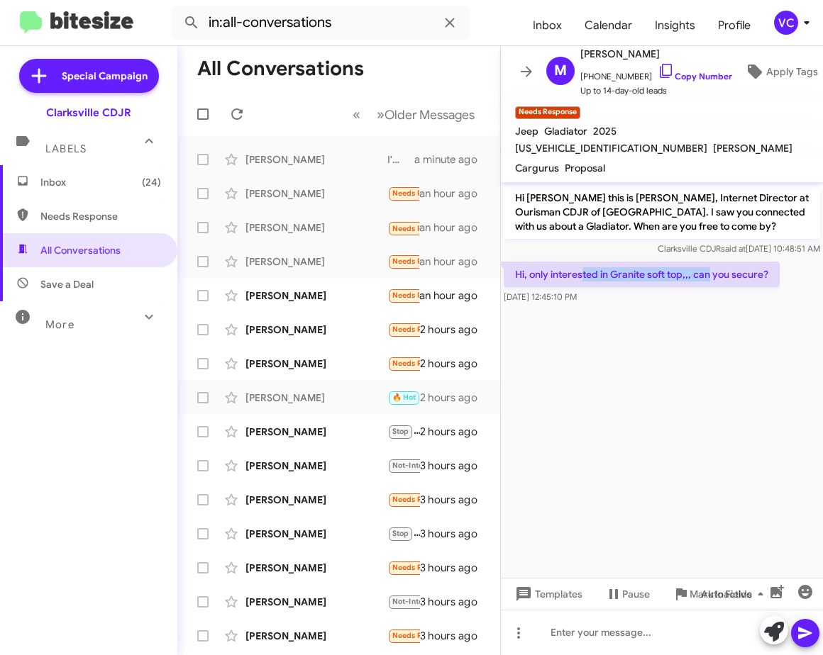
drag, startPoint x: 664, startPoint y: 272, endPoint x: 724, endPoint y: 292, distance: 63.3
click at [712, 277] on p "Hi, only interested in Granite soft top,,, can you secure?" at bounding box center [642, 275] width 276 height 26
click at [739, 376] on cdk-virtual-scroll-viewport "Hi [PERSON_NAME] this is [PERSON_NAME], Internet Director at Ourisman CDJR of […" at bounding box center [662, 380] width 322 height 396
click at [694, 404] on cdk-virtual-scroll-viewport "Hi [PERSON_NAME] this is [PERSON_NAME], Internet Director at Ourisman CDJR of […" at bounding box center [662, 380] width 322 height 396
click at [728, 388] on cdk-virtual-scroll-viewport "Hi [PERSON_NAME] this is [PERSON_NAME], Internet Director at Ourisman CDJR of […" at bounding box center [662, 380] width 322 height 396
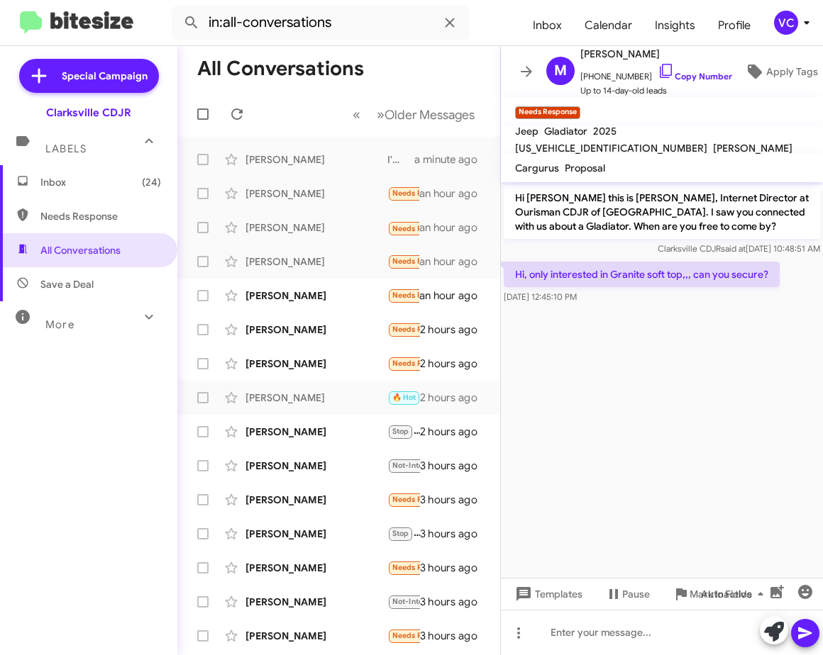
click at [667, 427] on cdk-virtual-scroll-viewport "Hi [PERSON_NAME] this is [PERSON_NAME], Internet Director at Ourisman CDJR of […" at bounding box center [662, 380] width 322 height 396
drag, startPoint x: 667, startPoint y: 419, endPoint x: 675, endPoint y: 411, distance: 12.0
click at [674, 418] on cdk-virtual-scroll-viewport "Hi [PERSON_NAME] this is [PERSON_NAME], Internet Director at Ourisman CDJR of […" at bounding box center [662, 380] width 322 height 396
drag, startPoint x: 664, startPoint y: 72, endPoint x: 610, endPoint y: 82, distance: 54.8
click at [664, 72] on link "Copy Number" at bounding box center [695, 76] width 74 height 11
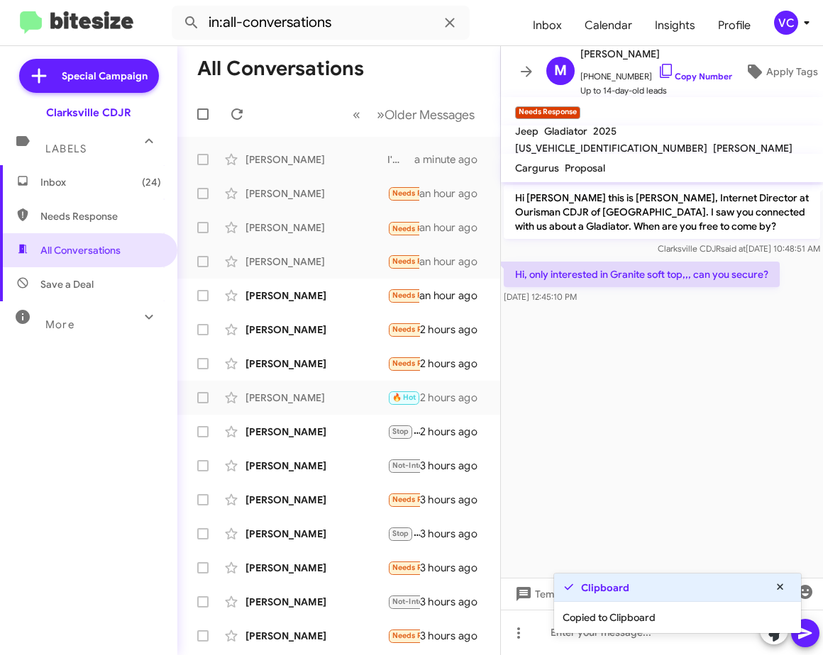
click at [689, 277] on p "Hi, only interested in Granite soft top,,, can you secure?" at bounding box center [642, 275] width 276 height 26
copy p "Hi, only interested in Granite soft top,,, can you secure?"
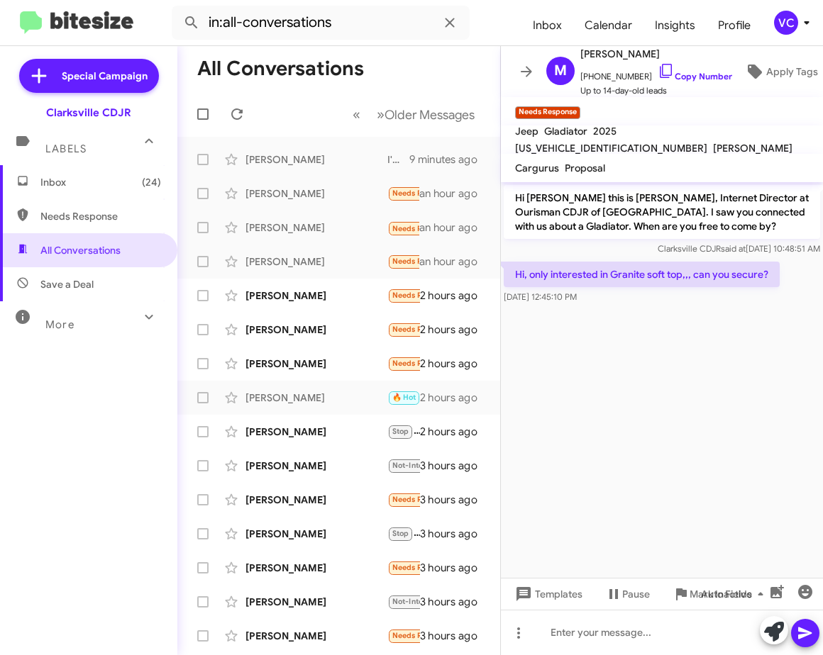
click at [702, 447] on cdk-virtual-scroll-viewport "Hi [PERSON_NAME] this is [PERSON_NAME], Internet Director at Ourisman CDJR of […" at bounding box center [662, 380] width 322 height 396
click at [686, 448] on cdk-virtual-scroll-viewport "Hi [PERSON_NAME] this is [PERSON_NAME], Internet Director at Ourisman CDJR of […" at bounding box center [662, 380] width 322 height 396
click at [657, 445] on cdk-virtual-scroll-viewport "Hi [PERSON_NAME] this is [PERSON_NAME], Internet Director at Ourisman CDJR of […" at bounding box center [662, 380] width 322 height 396
click at [590, 634] on div at bounding box center [662, 632] width 322 height 45
click at [805, 633] on icon at bounding box center [805, 633] width 17 height 17
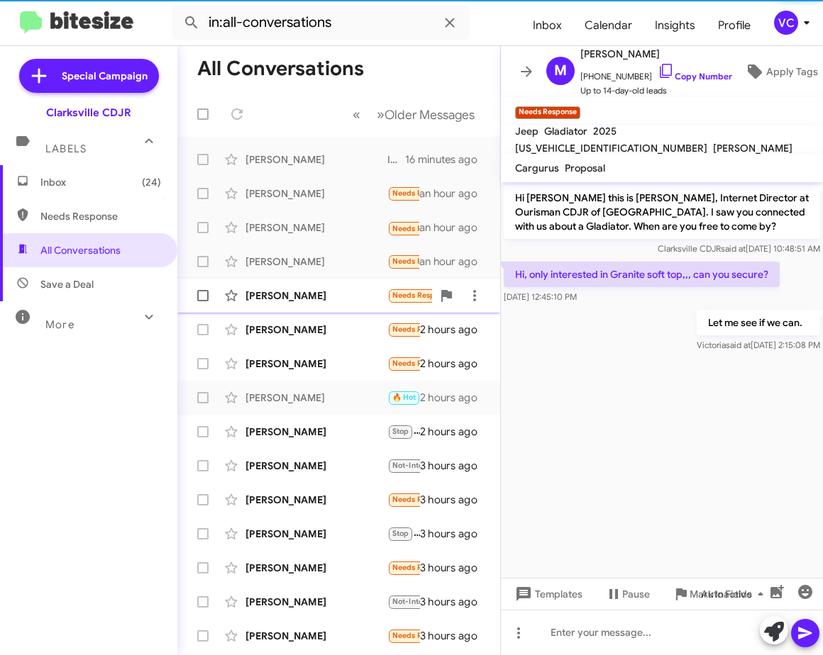
click at [280, 294] on div "[PERSON_NAME]" at bounding box center [316, 296] width 142 height 14
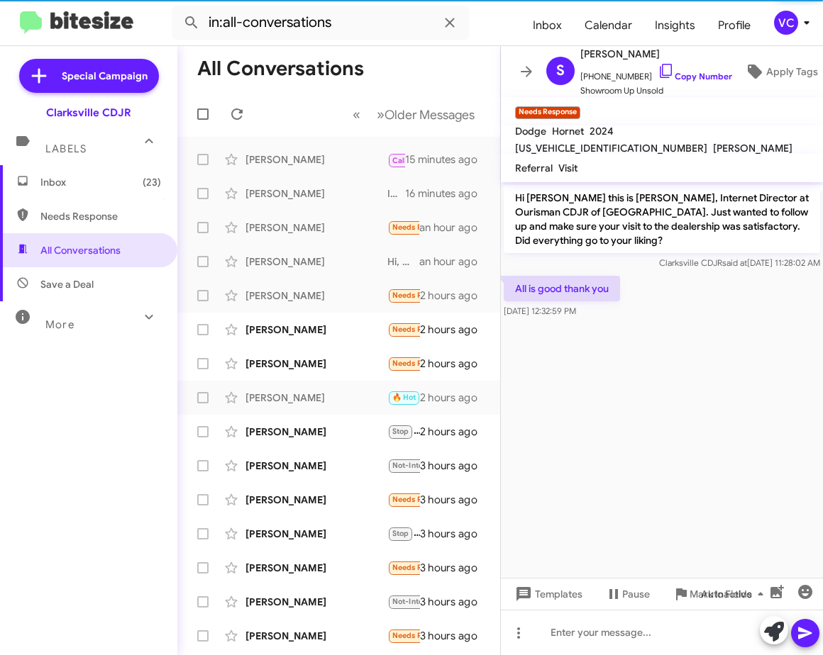
click at [641, 431] on cdk-virtual-scroll-viewport "Hi [PERSON_NAME] this is [PERSON_NAME], Internet Director at Ourisman CDJR of […" at bounding box center [662, 380] width 322 height 396
click at [663, 444] on cdk-virtual-scroll-viewport "Hi [PERSON_NAME] this is [PERSON_NAME], Internet Director at Ourisman CDJR of […" at bounding box center [662, 380] width 322 height 396
click at [720, 276] on div "All is good thank you [DATE] 12:32:59 PM" at bounding box center [662, 297] width 322 height 48
click at [672, 75] on link "Copy Number" at bounding box center [695, 76] width 74 height 11
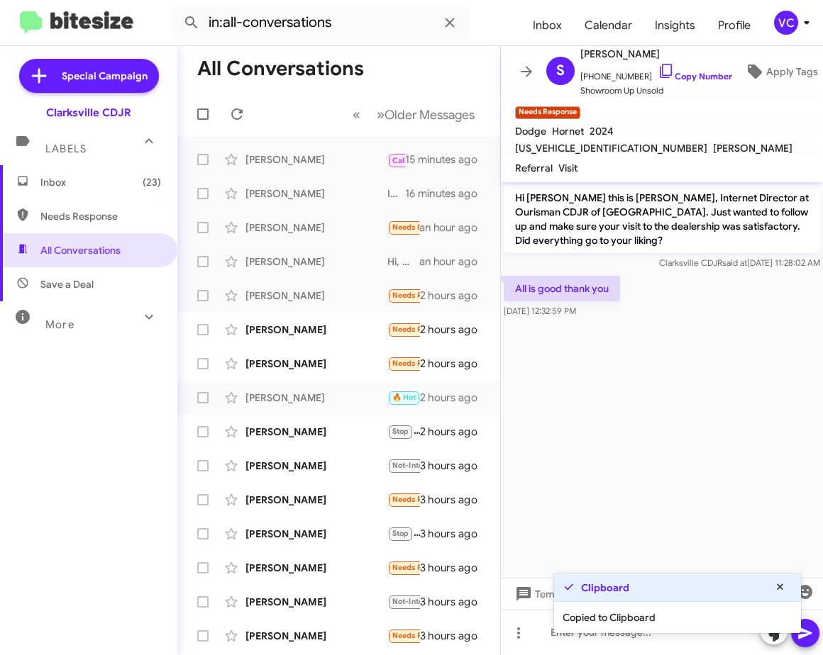
drag, startPoint x: 710, startPoint y: 446, endPoint x: 693, endPoint y: 455, distance: 19.0
click at [709, 446] on cdk-virtual-scroll-viewport "Hi [PERSON_NAME] this is [PERSON_NAME], Internet Director at Ourisman CDJR of […" at bounding box center [662, 380] width 322 height 396
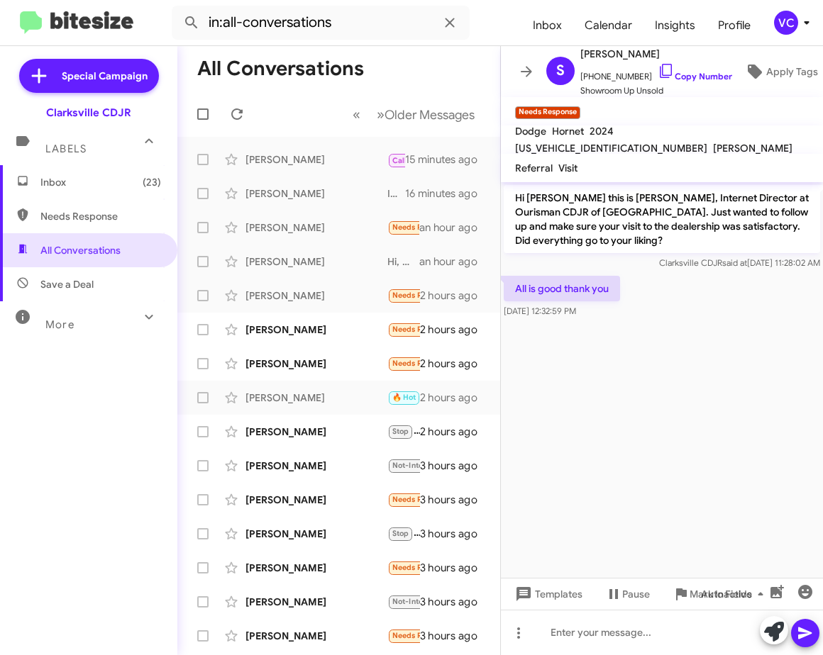
click at [655, 430] on cdk-virtual-scroll-viewport "Hi [PERSON_NAME] this is [PERSON_NAME], Internet Director at Ourisman CDJR of […" at bounding box center [662, 380] width 322 height 396
click at [654, 497] on cdk-virtual-scroll-viewport "Hi [PERSON_NAME] this is [PERSON_NAME], Internet Director at Ourisman CDJR of […" at bounding box center [662, 380] width 322 height 396
click at [718, 446] on cdk-virtual-scroll-viewport "Hi [PERSON_NAME] this is [PERSON_NAME], Internet Director at Ourisman CDJR of […" at bounding box center [662, 380] width 322 height 396
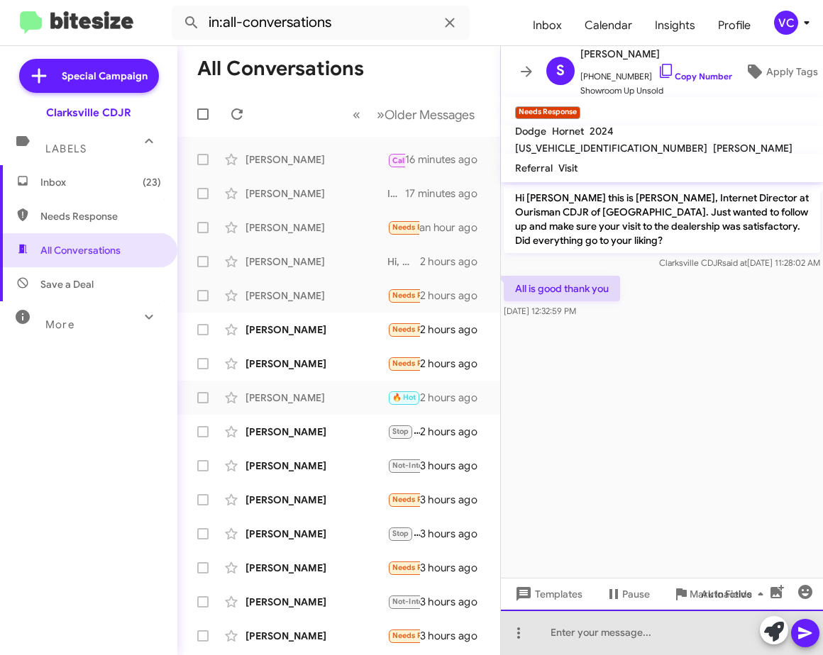
click at [653, 643] on div at bounding box center [662, 632] width 322 height 45
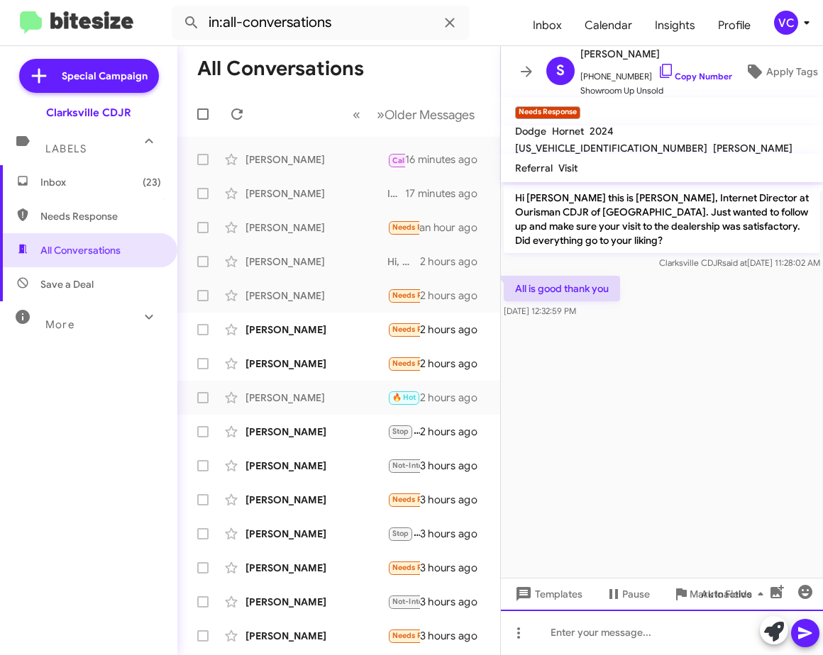
click at [586, 642] on div at bounding box center [662, 632] width 322 height 45
click at [701, 436] on cdk-virtual-scroll-viewport "Hi [PERSON_NAME] this is [PERSON_NAME], Internet Director at Ourisman CDJR of […" at bounding box center [662, 380] width 322 height 396
